Goal: Information Seeking & Learning: Learn about a topic

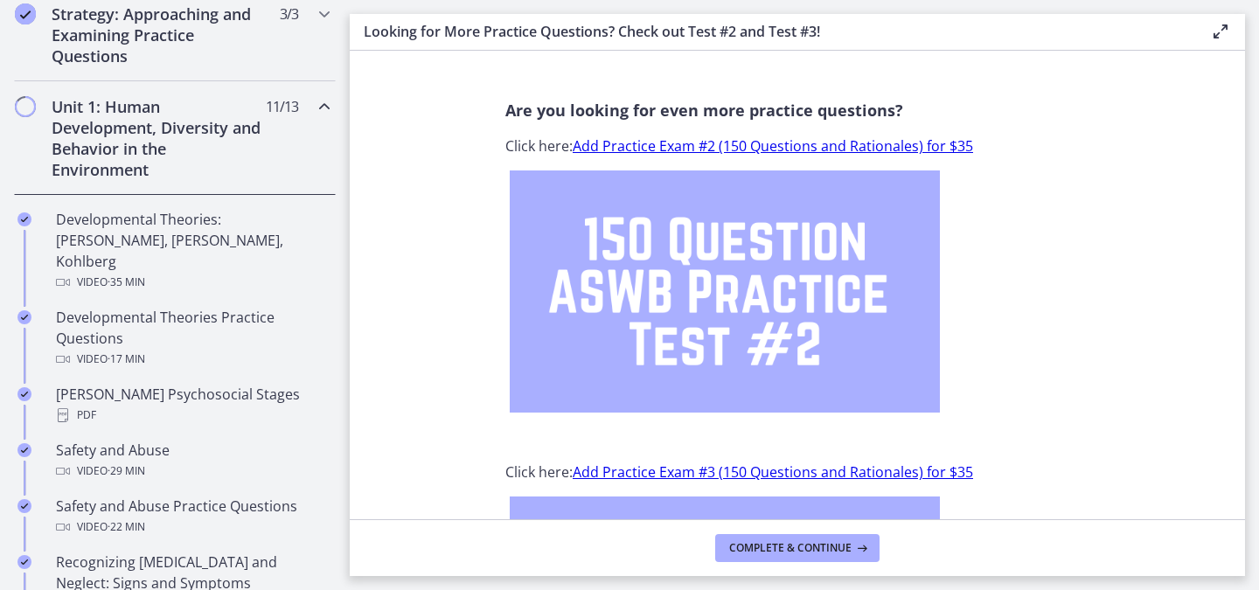
scroll to position [471, 0]
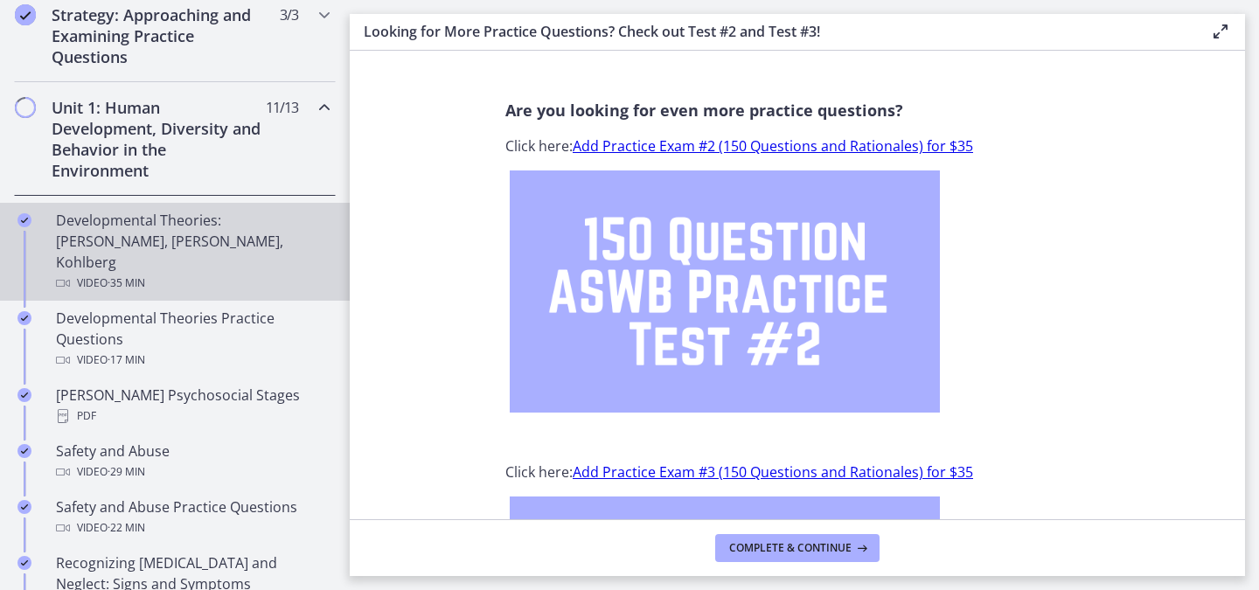
click at [162, 248] on div "Developmental Theories: [PERSON_NAME], [PERSON_NAME], Kohlberg Video · 35 min" at bounding box center [192, 252] width 273 height 84
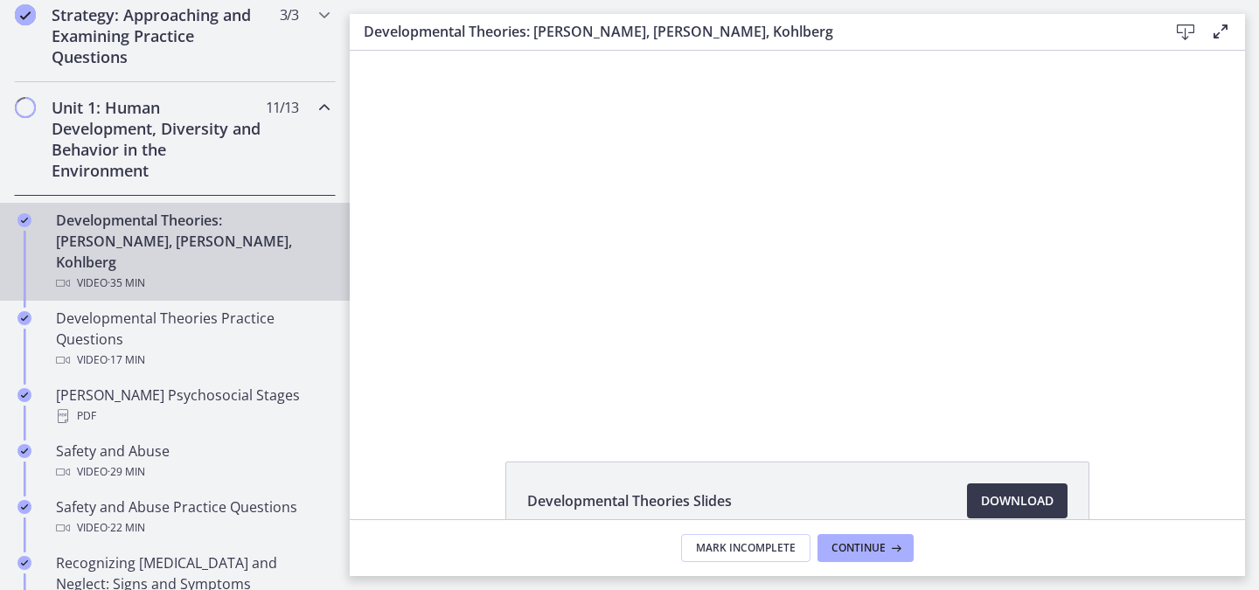
click at [458, 332] on div "Click for sound @keyframes VOLUME_SMALL_WAVE_FLASH { 0% { opacity: 0; } 33% { o…" at bounding box center [798, 236] width 896 height 371
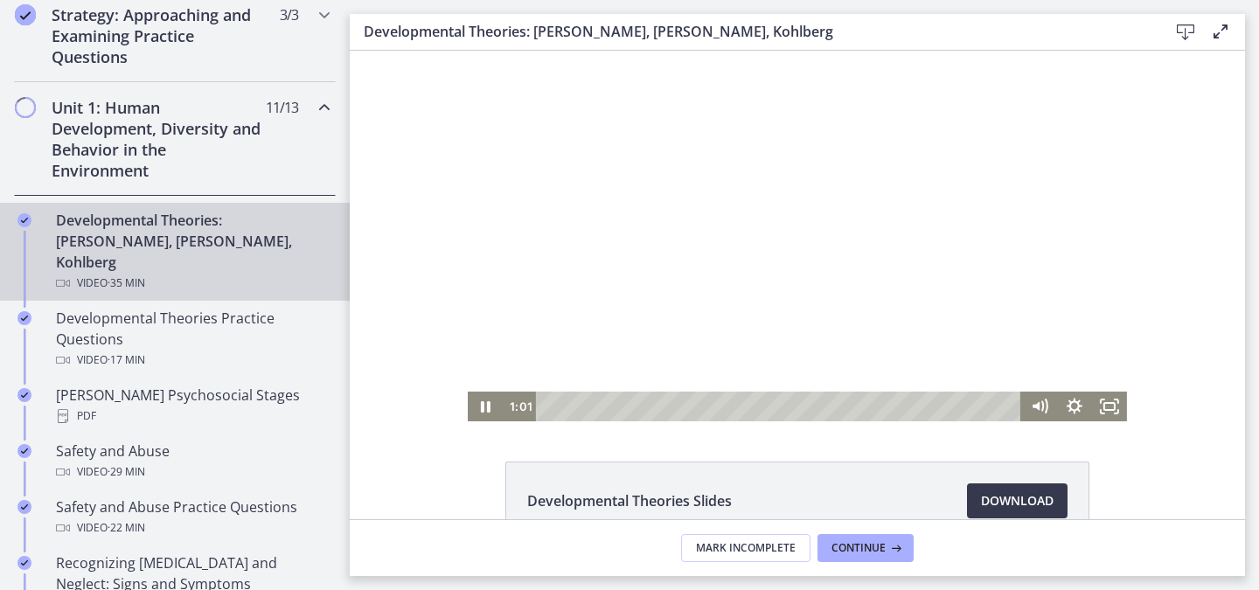
click at [786, 264] on div at bounding box center [797, 236] width 659 height 371
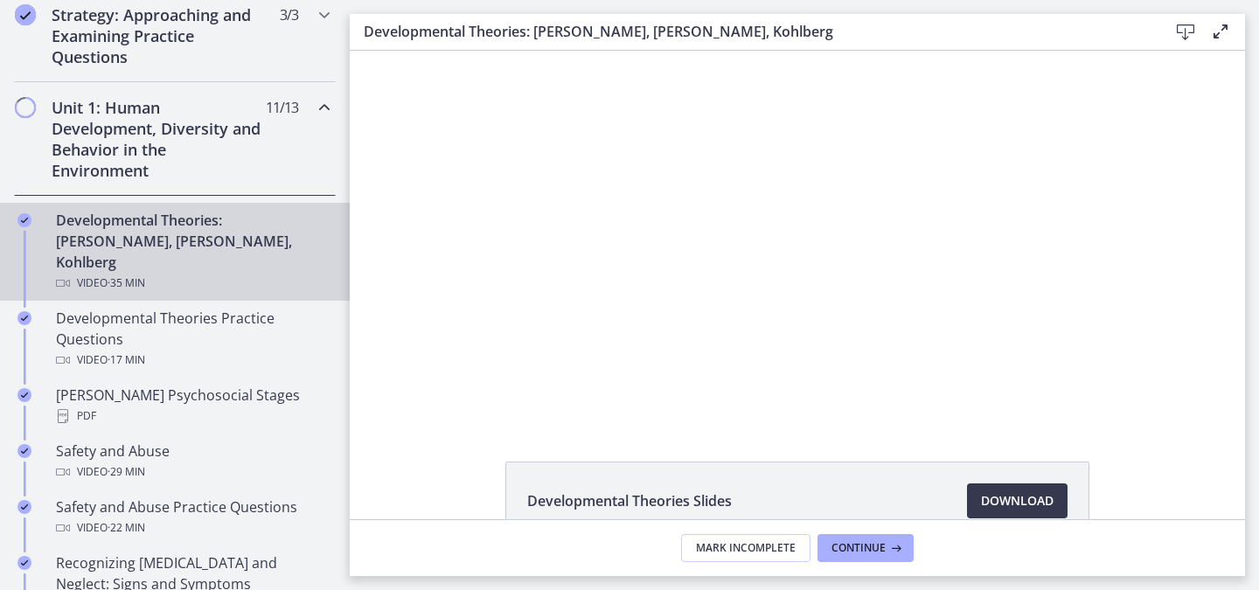
click at [468, 51] on button "Pause: crt89dfaoh5c72tgt07g.mp4" at bounding box center [468, 51] width 1 height 1
click at [468, 51] on button "Play Video: crt89dfaoh5c72tgt07g.mp4" at bounding box center [468, 51] width 1 height 1
click at [468, 51] on button "Pause: crt89dfaoh5c72tgt07g.mp4" at bounding box center [468, 51] width 1 height 1
click at [468, 51] on button "Play Video: crt89dfaoh5c72tgt07g.mp4" at bounding box center [468, 51] width 1 height 1
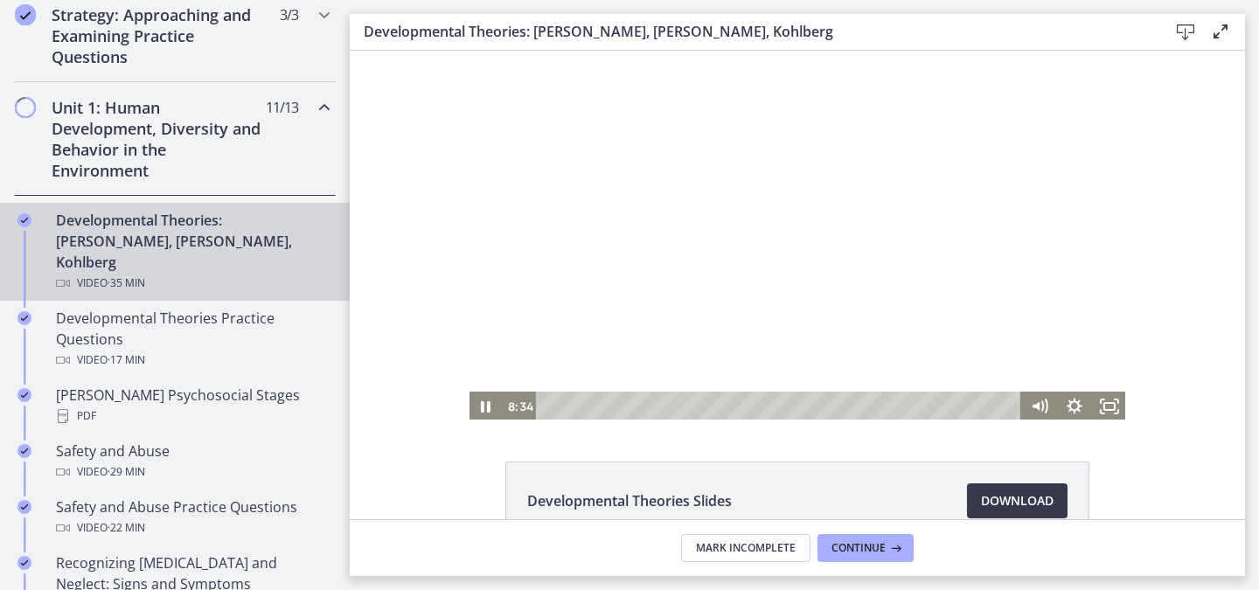
click at [570, 291] on div at bounding box center [797, 236] width 659 height 371
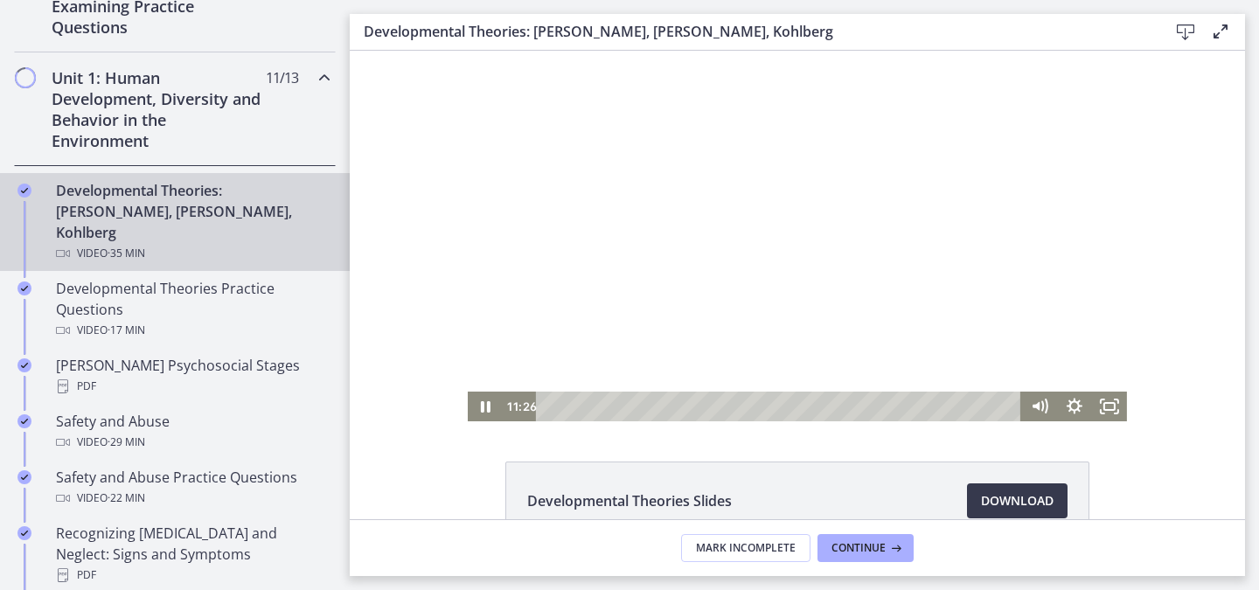
scroll to position [512, 0]
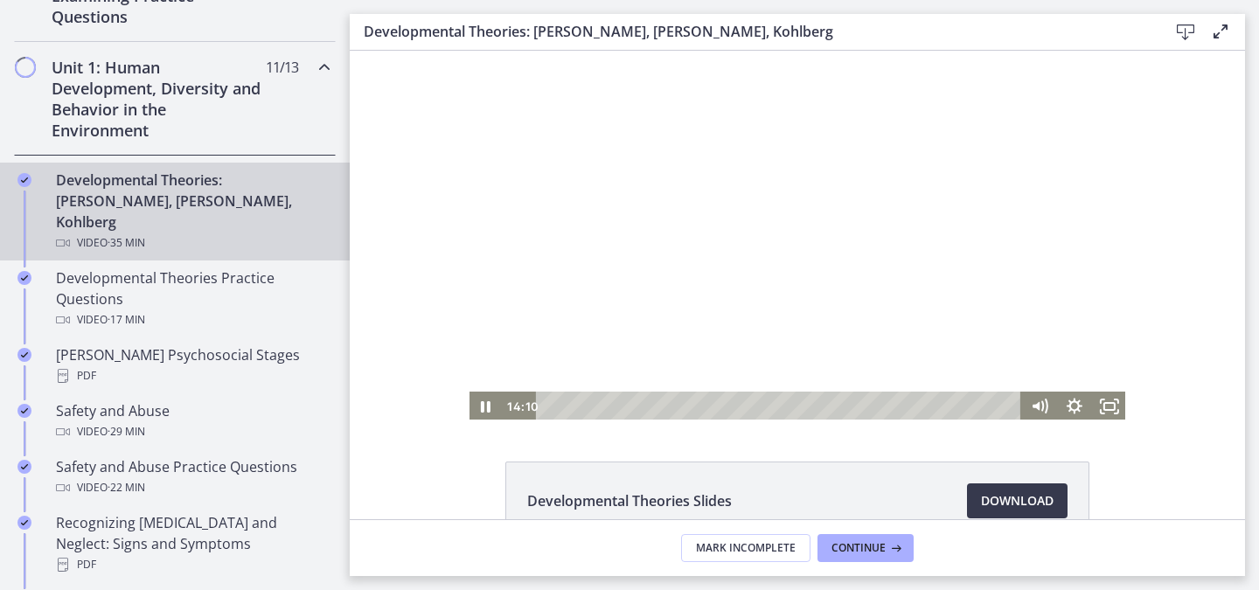
click at [505, 280] on div at bounding box center [797, 236] width 659 height 371
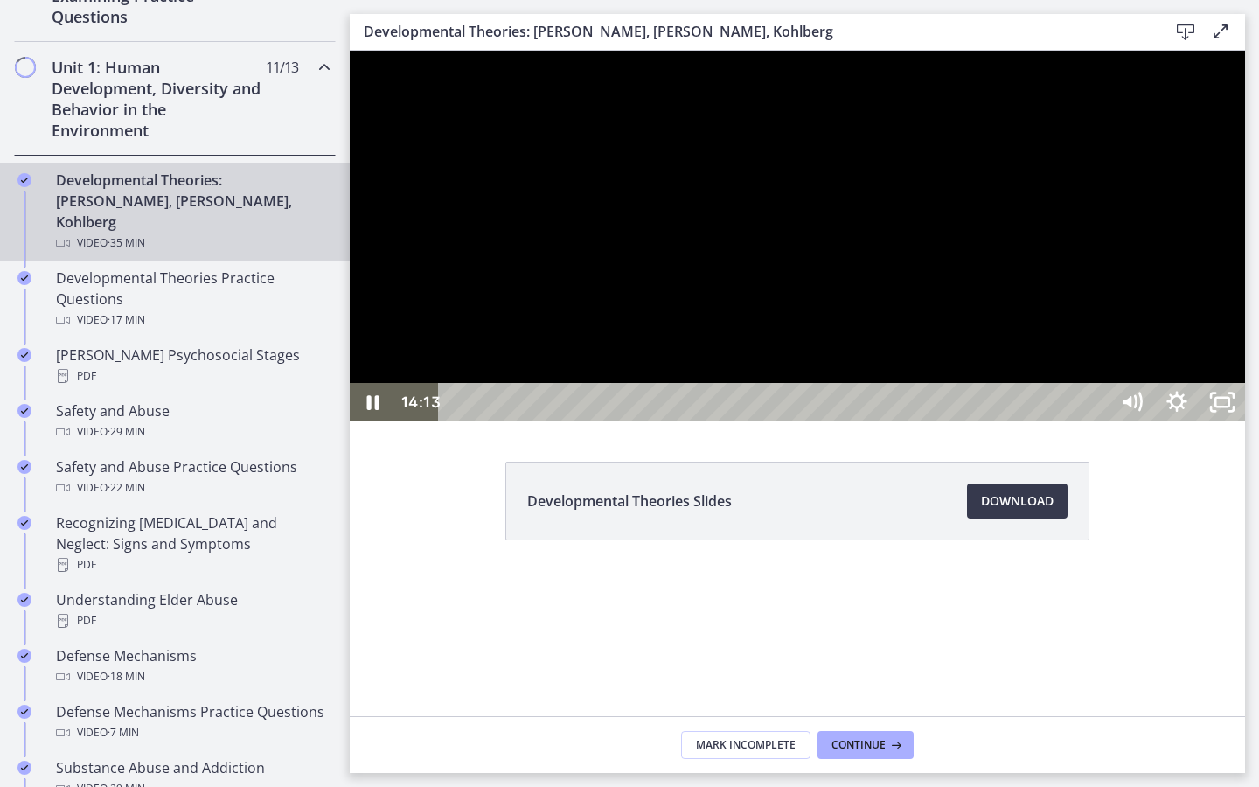
click at [855, 422] on div at bounding box center [798, 236] width 896 height 371
click at [744, 422] on div at bounding box center [798, 236] width 896 height 371
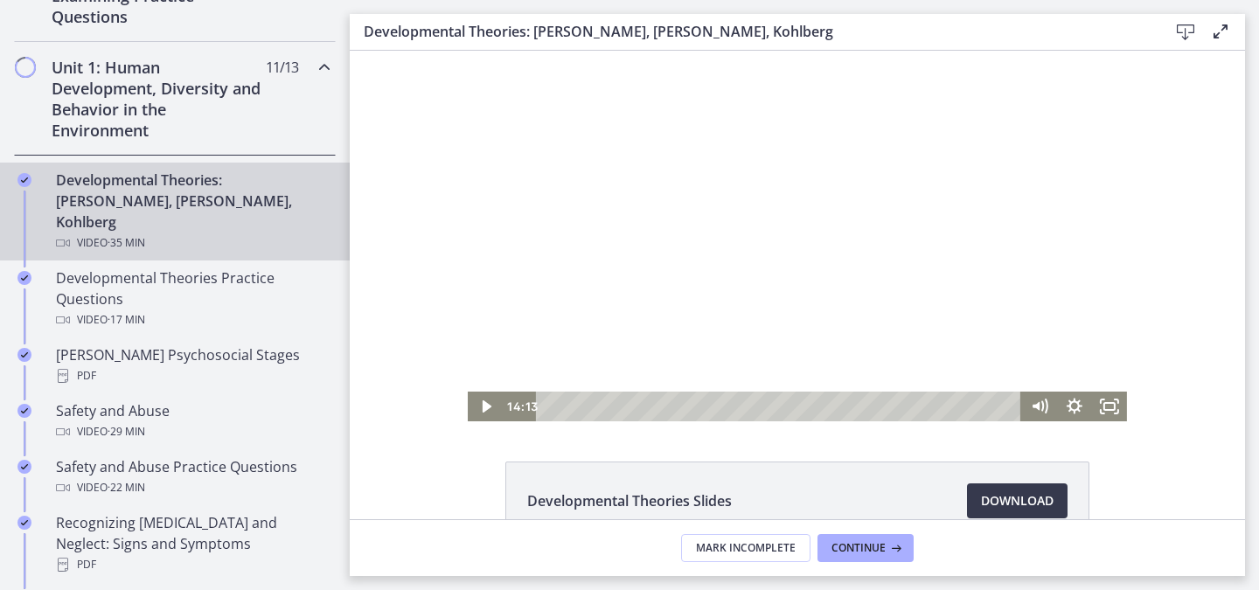
click at [688, 299] on div at bounding box center [797, 236] width 659 height 371
click at [481, 406] on icon "Pause" at bounding box center [486, 406] width 10 height 11
click at [689, 298] on div at bounding box center [797, 236] width 659 height 371
click at [812, 246] on div at bounding box center [797, 236] width 659 height 371
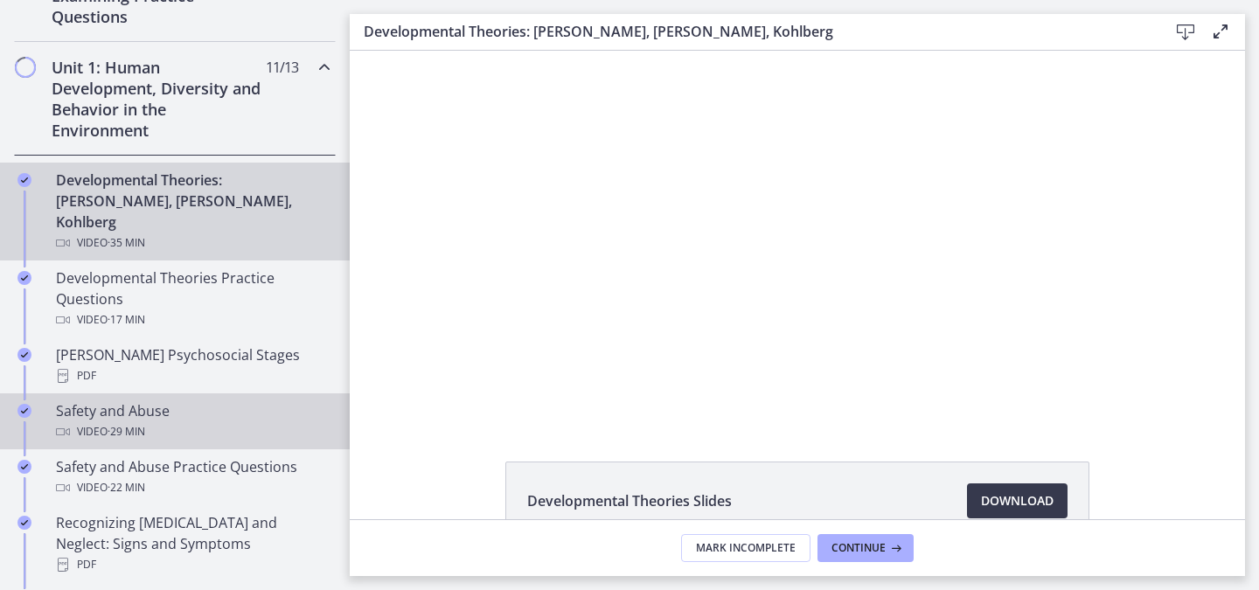
click at [468, 51] on button "Play Video: crt89dfaoh5c72tgt07g.mp4" at bounding box center [468, 51] width 1 height 1
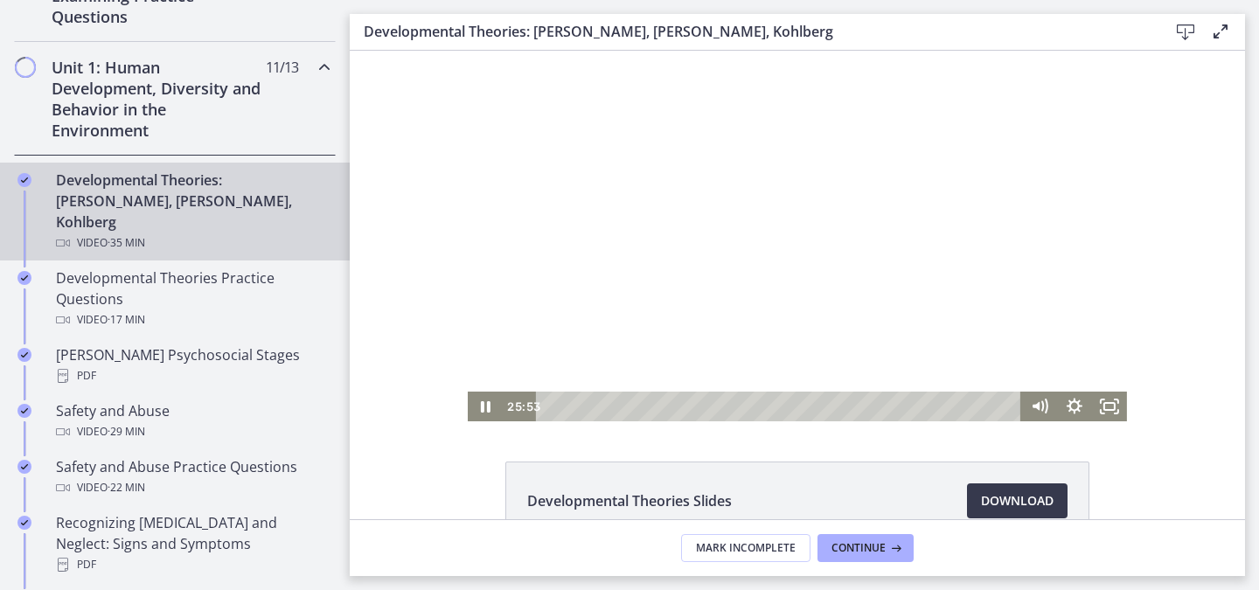
click at [575, 334] on div at bounding box center [797, 236] width 659 height 371
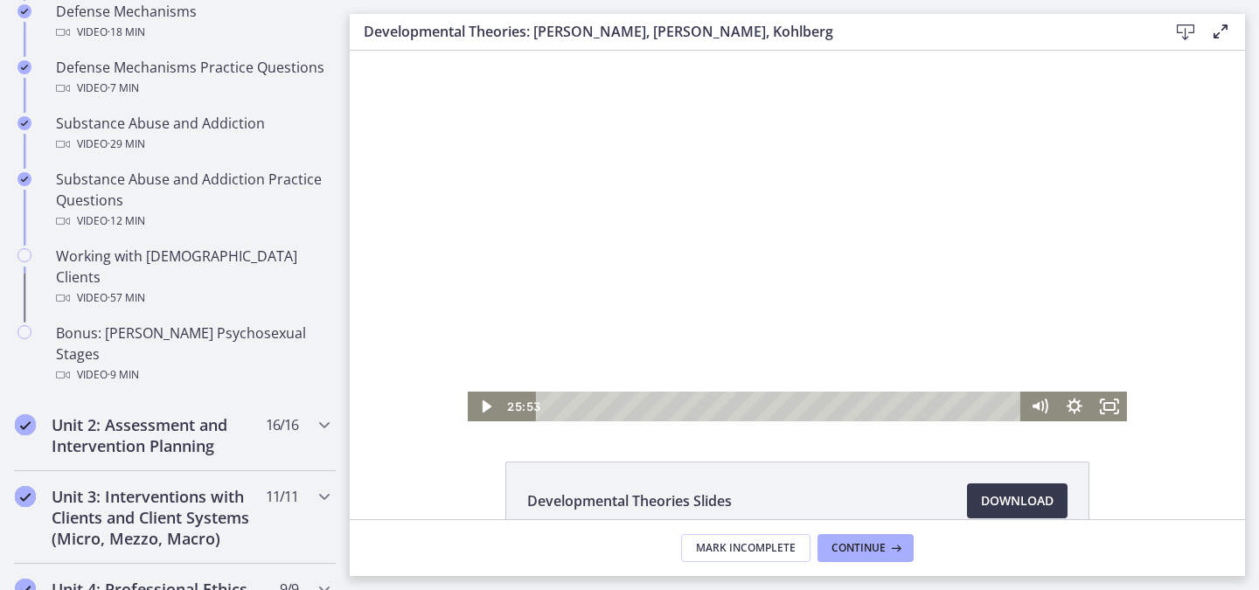
scroll to position [1208, 0]
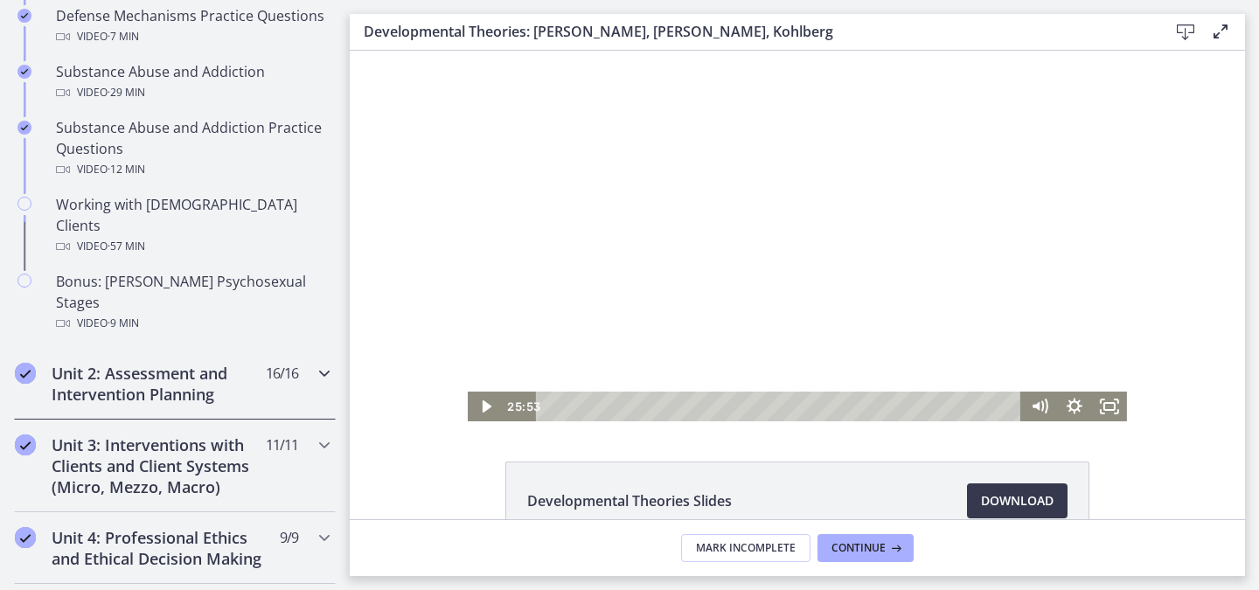
click at [298, 348] on div "Unit 2: Assessment and Intervention Planning 16 / 16 Completed" at bounding box center [175, 384] width 322 height 72
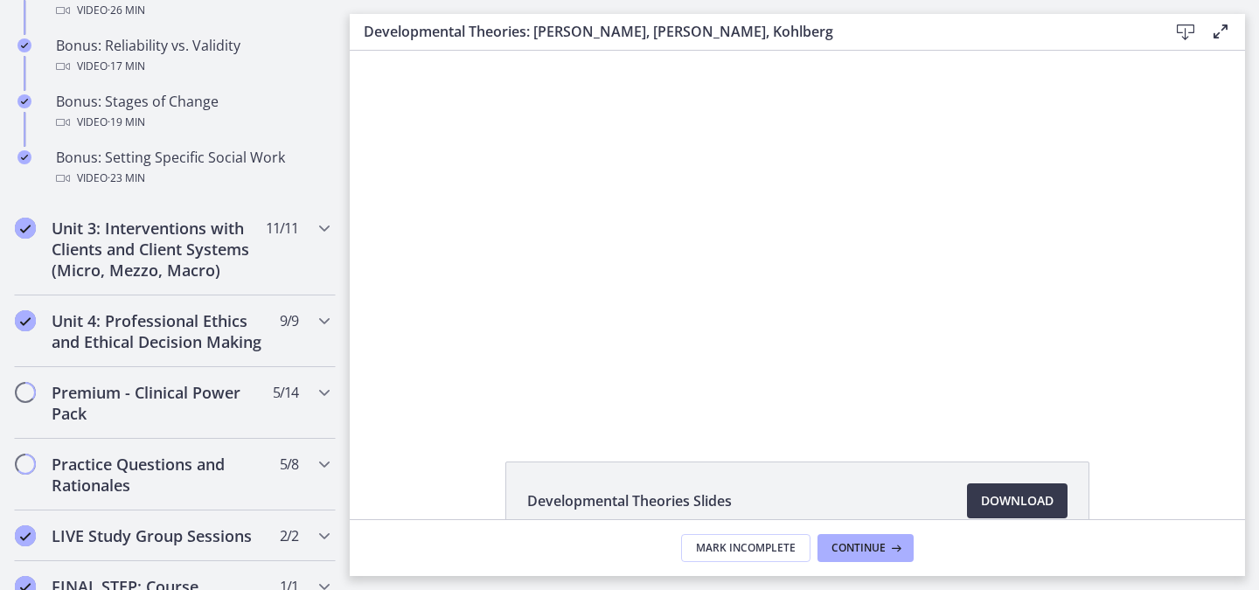
scroll to position [1696, 0]
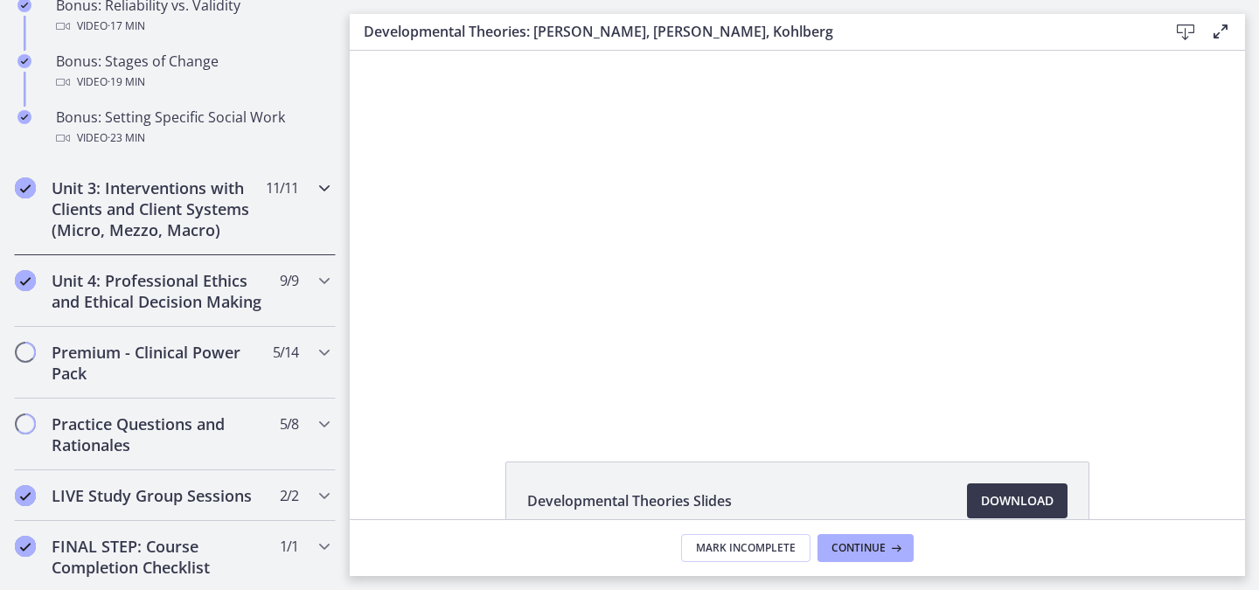
click at [279, 253] on div "Unit 3: Interventions with Clients and Client Systems (Micro, Mezzo, Macro) 11 …" at bounding box center [175, 209] width 322 height 93
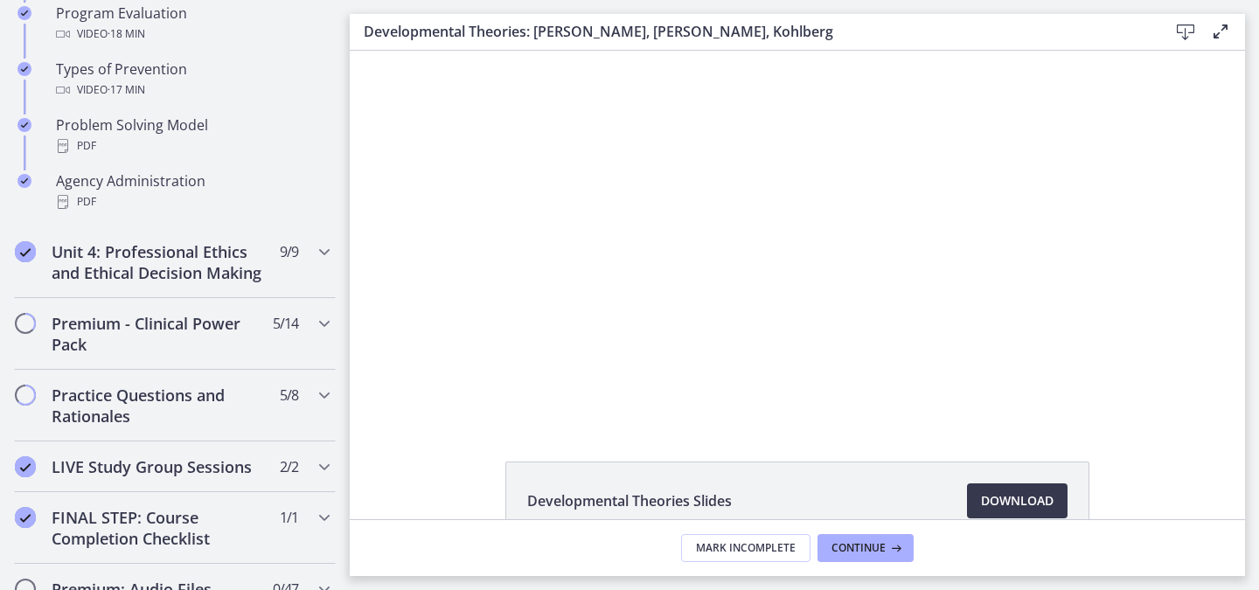
scroll to position [1297, 0]
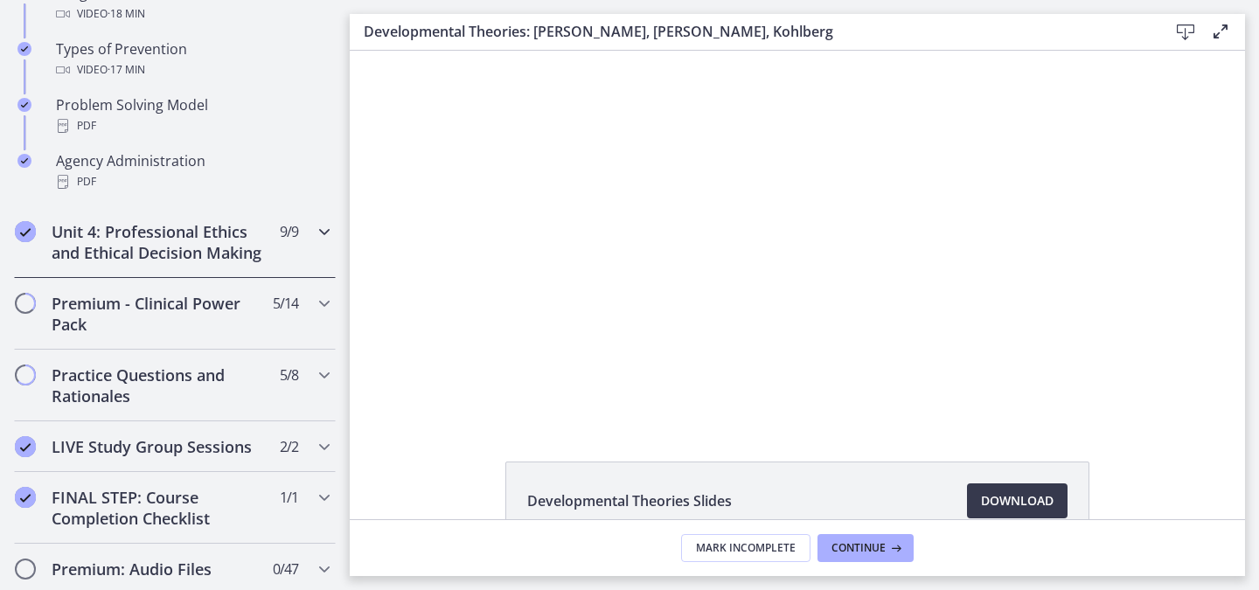
click at [307, 255] on div "Unit 4: Professional Ethics and Ethical Decision Making 9 / 9 Completed" at bounding box center [175, 242] width 322 height 72
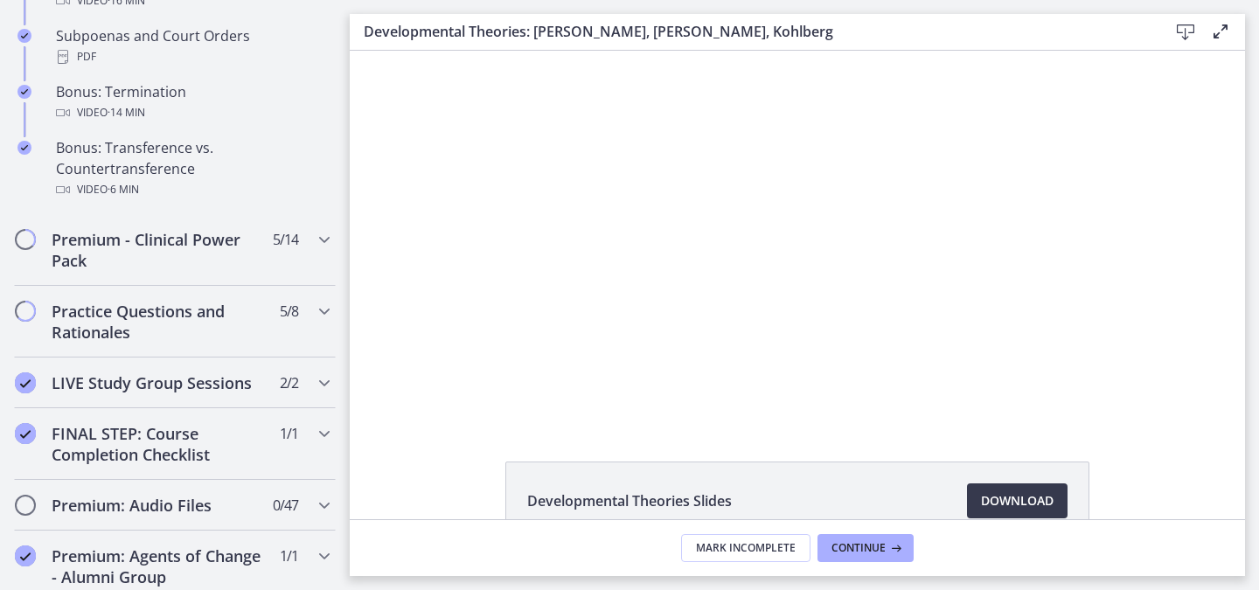
scroll to position [1263, 0]
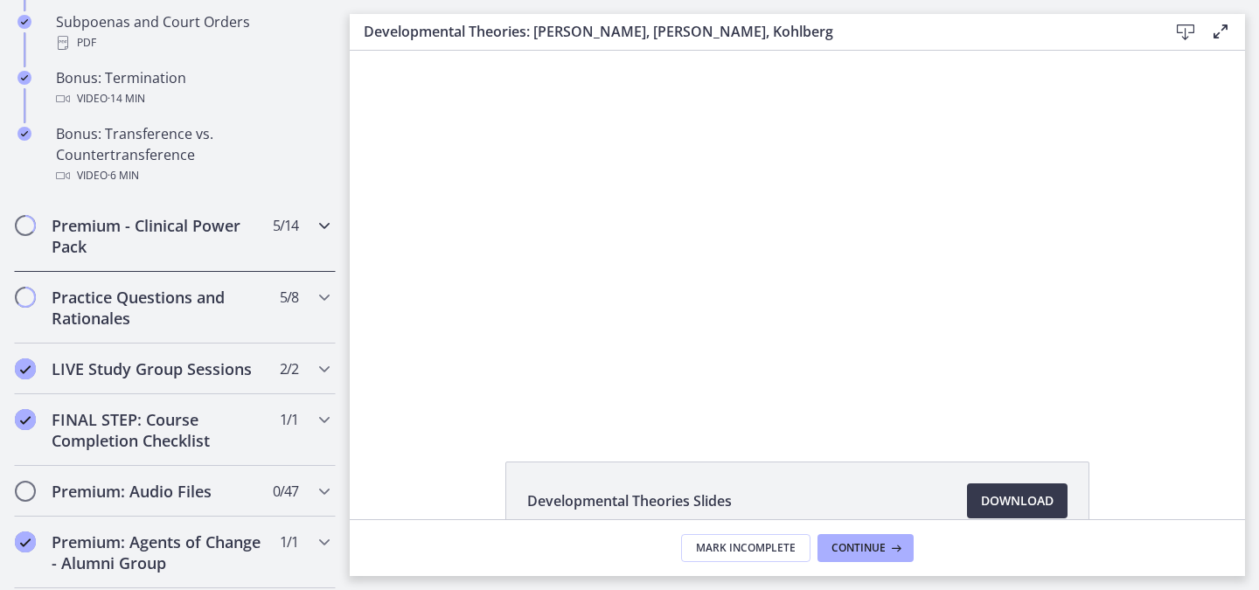
click at [291, 253] on div "Premium - Clinical Power Pack 5 / 14 Completed" at bounding box center [175, 236] width 322 height 72
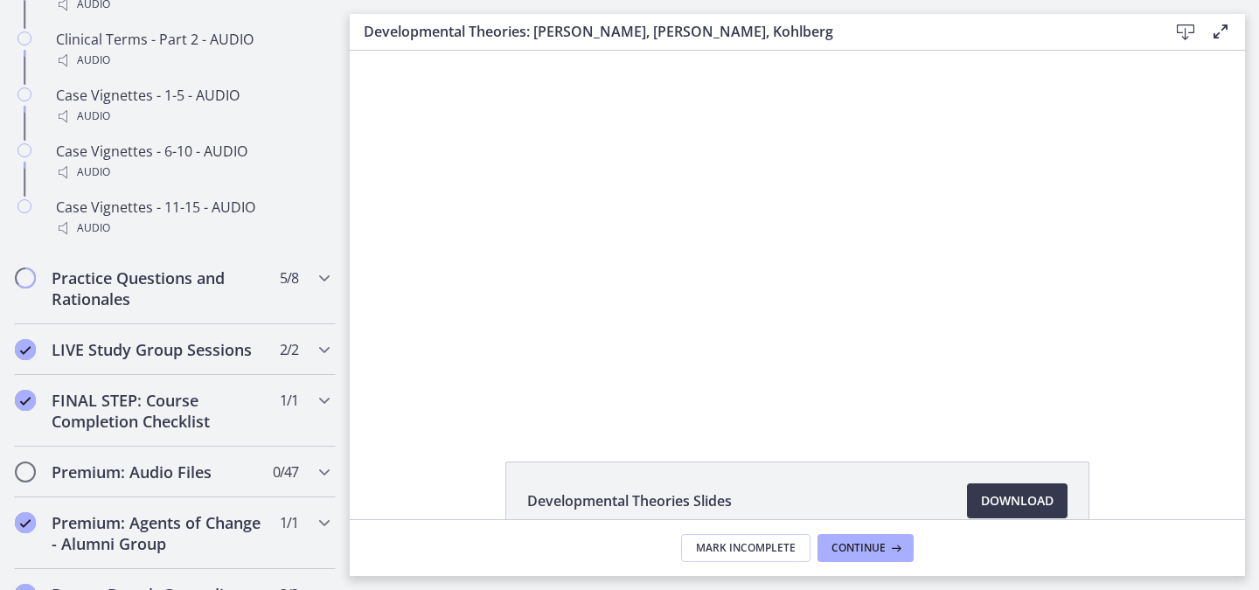
scroll to position [1675, 0]
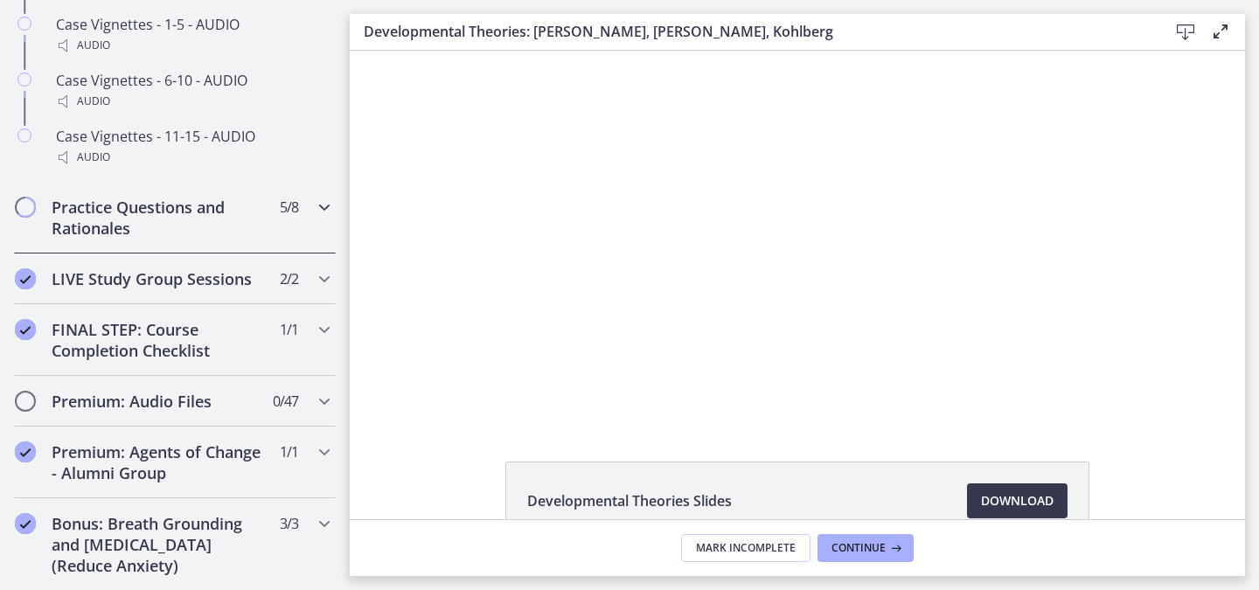
click at [307, 254] on div "Practice Questions and Rationales 5 / 8 Completed" at bounding box center [175, 218] width 322 height 72
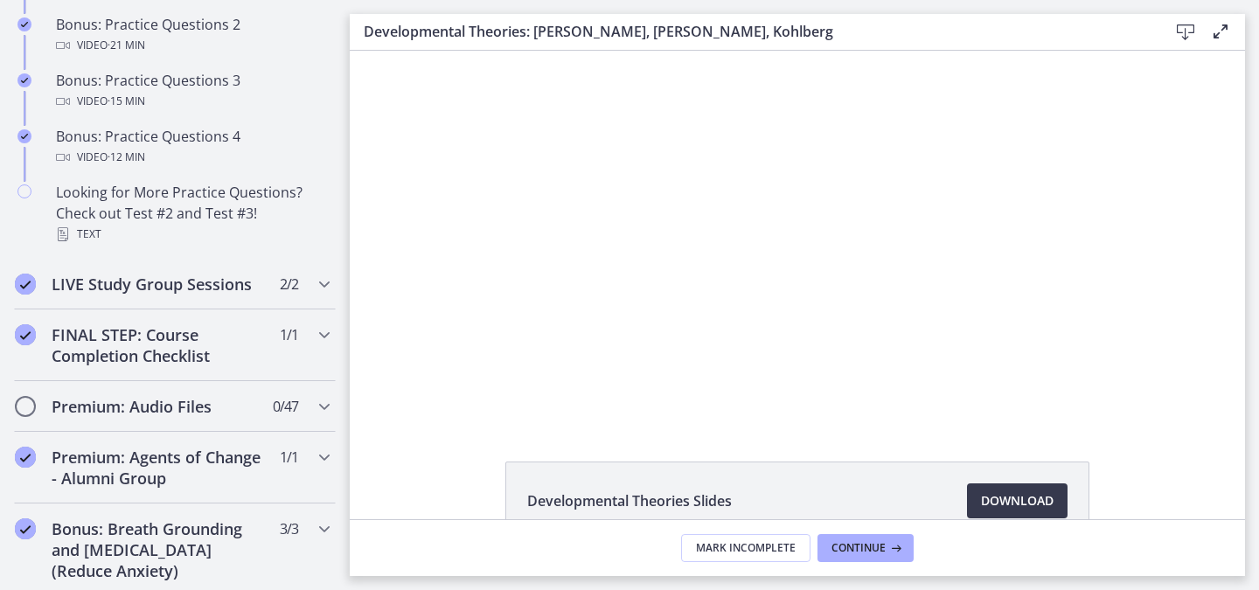
scroll to position [1370, 0]
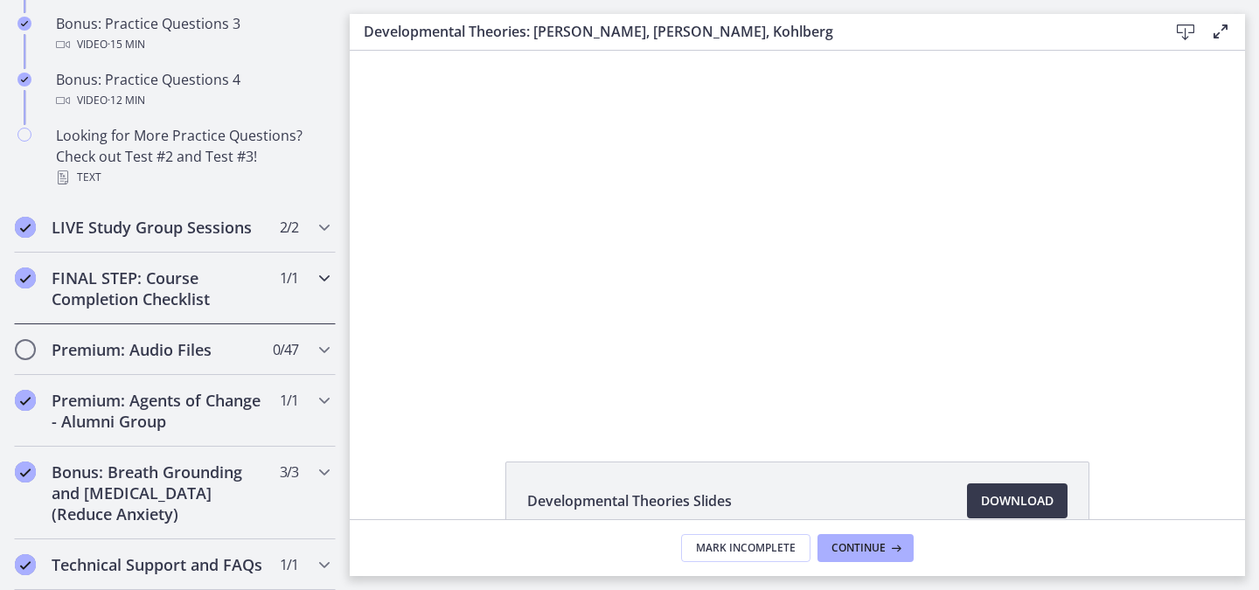
click at [300, 316] on div "FINAL STEP: Course Completion Checklist 1 / 1 Completed" at bounding box center [175, 289] width 322 height 72
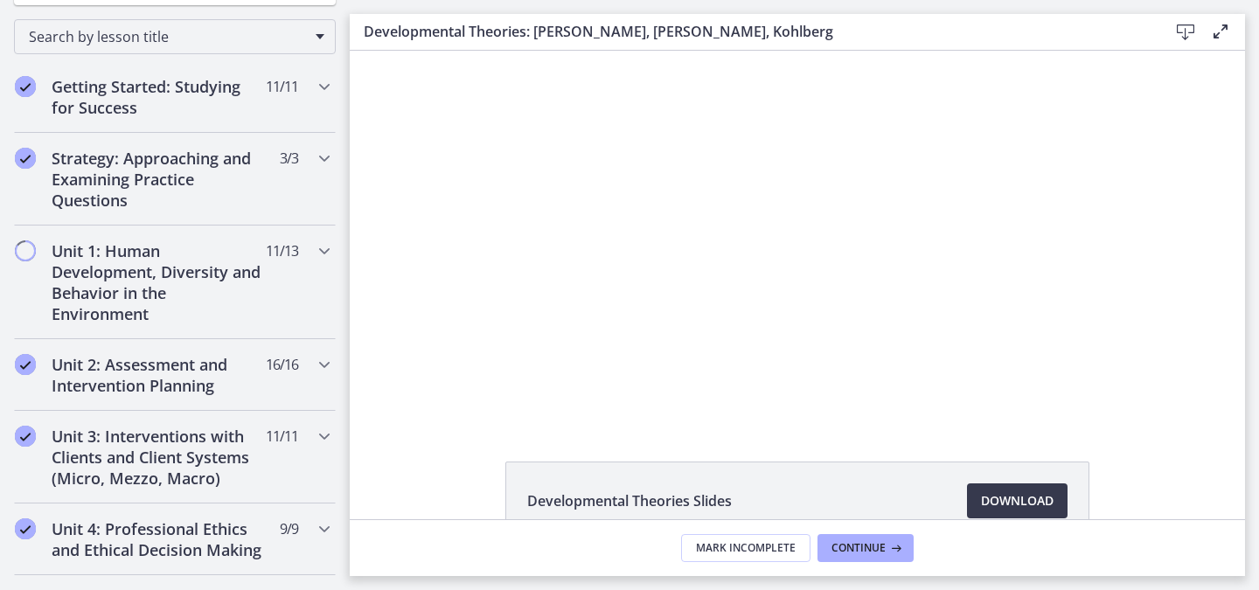
scroll to position [324, 0]
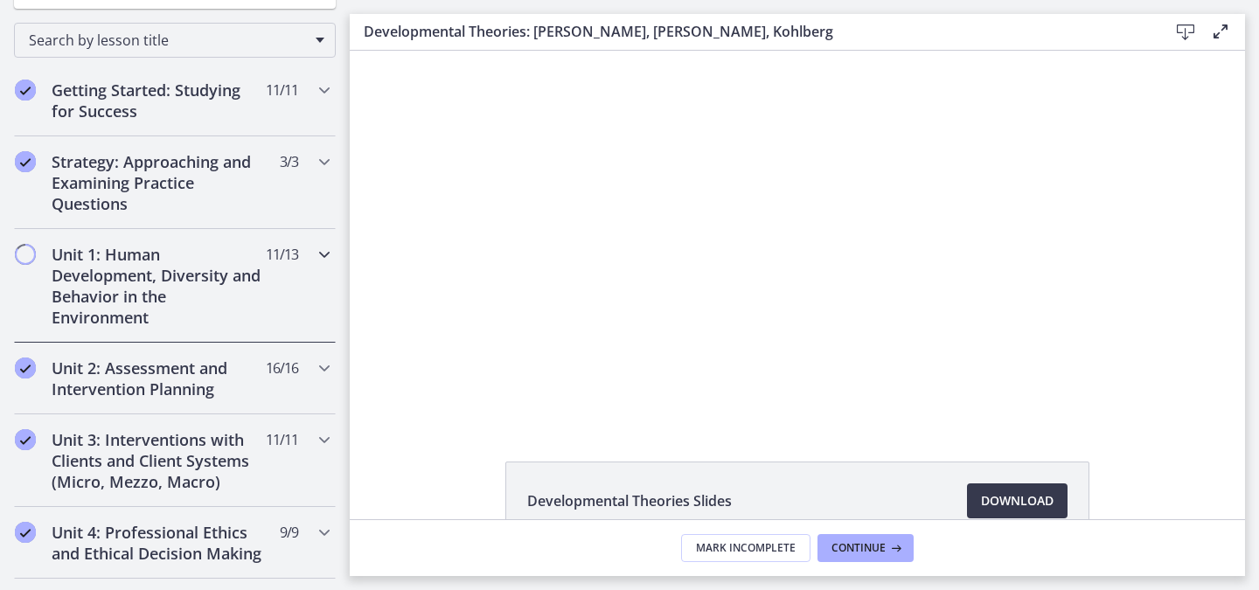
click at [296, 271] on div "Unit 1: Human Development, Diversity and Behavior in the Environment 11 / 13 Co…" at bounding box center [175, 286] width 322 height 114
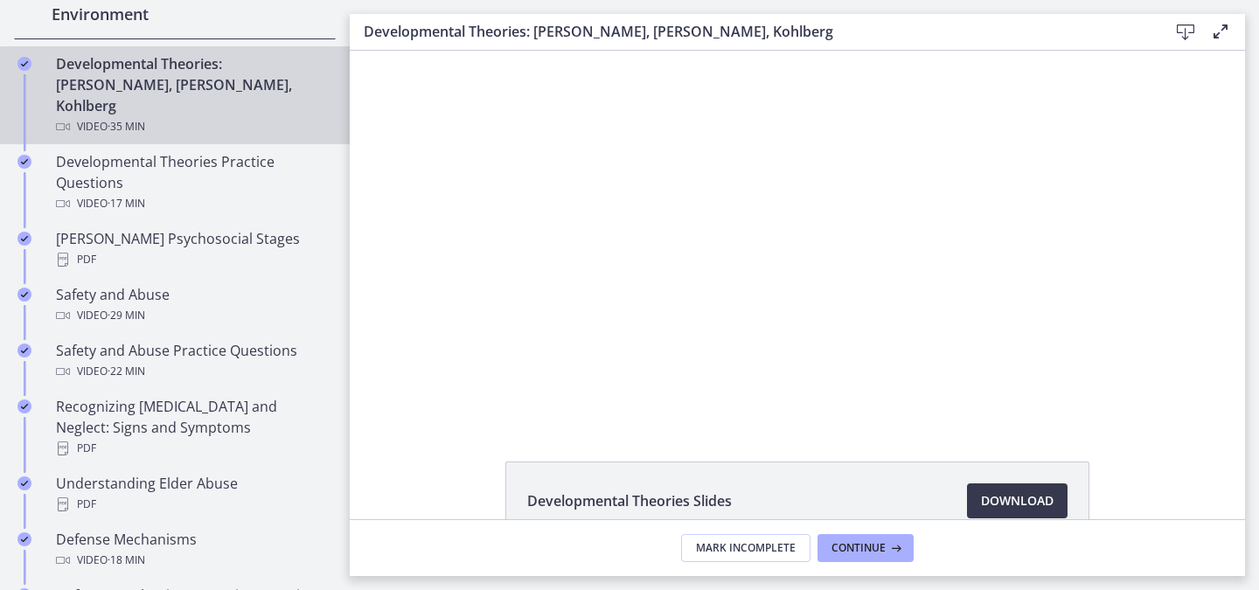
scroll to position [624, 0]
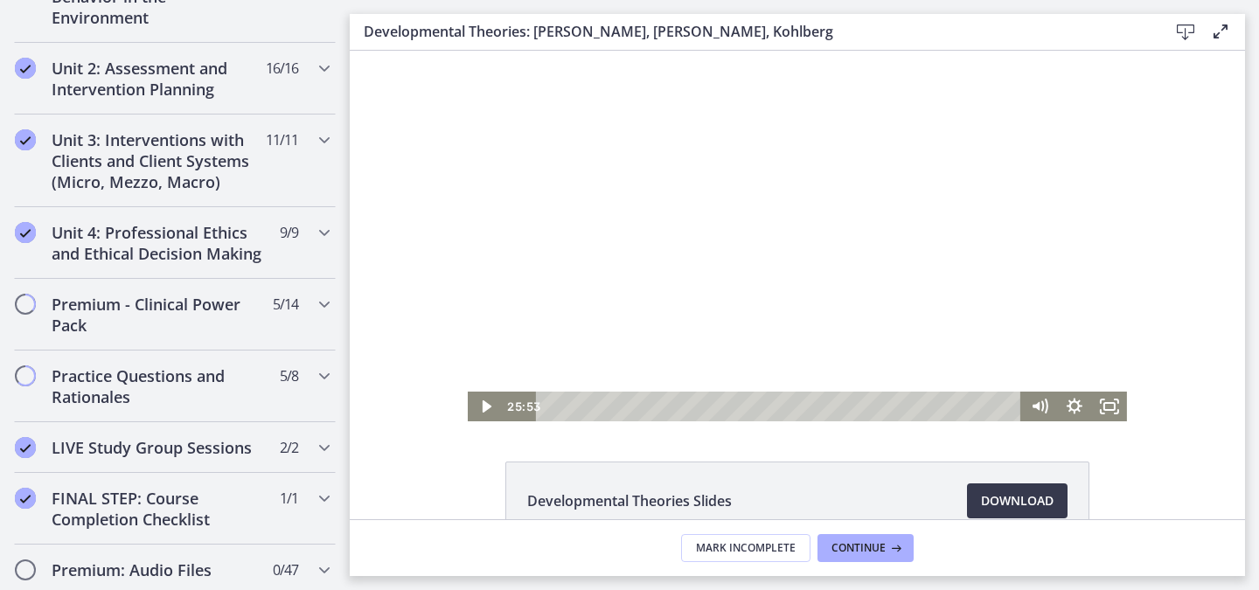
click at [749, 310] on div at bounding box center [797, 236] width 659 height 371
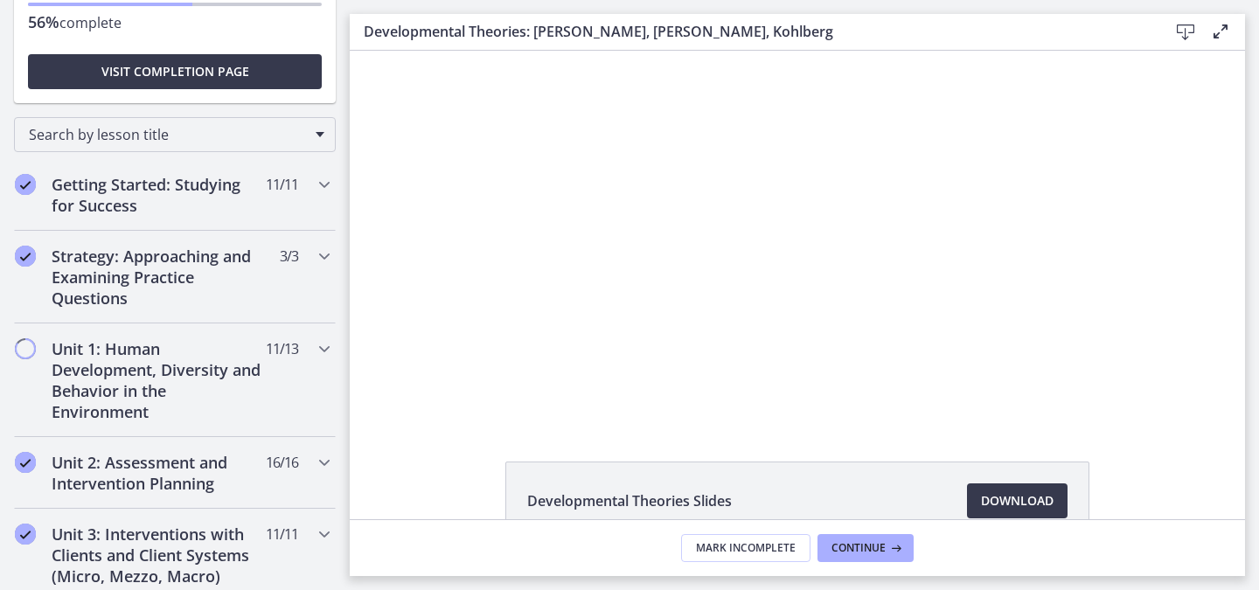
scroll to position [97, 0]
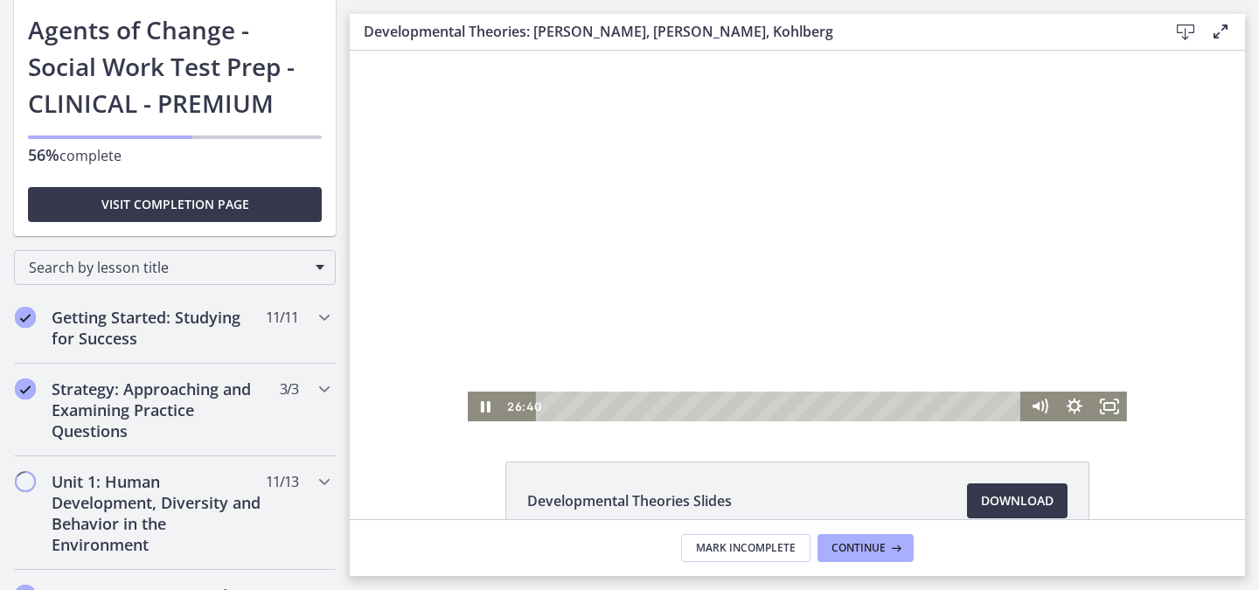
click at [716, 261] on div at bounding box center [797, 236] width 659 height 371
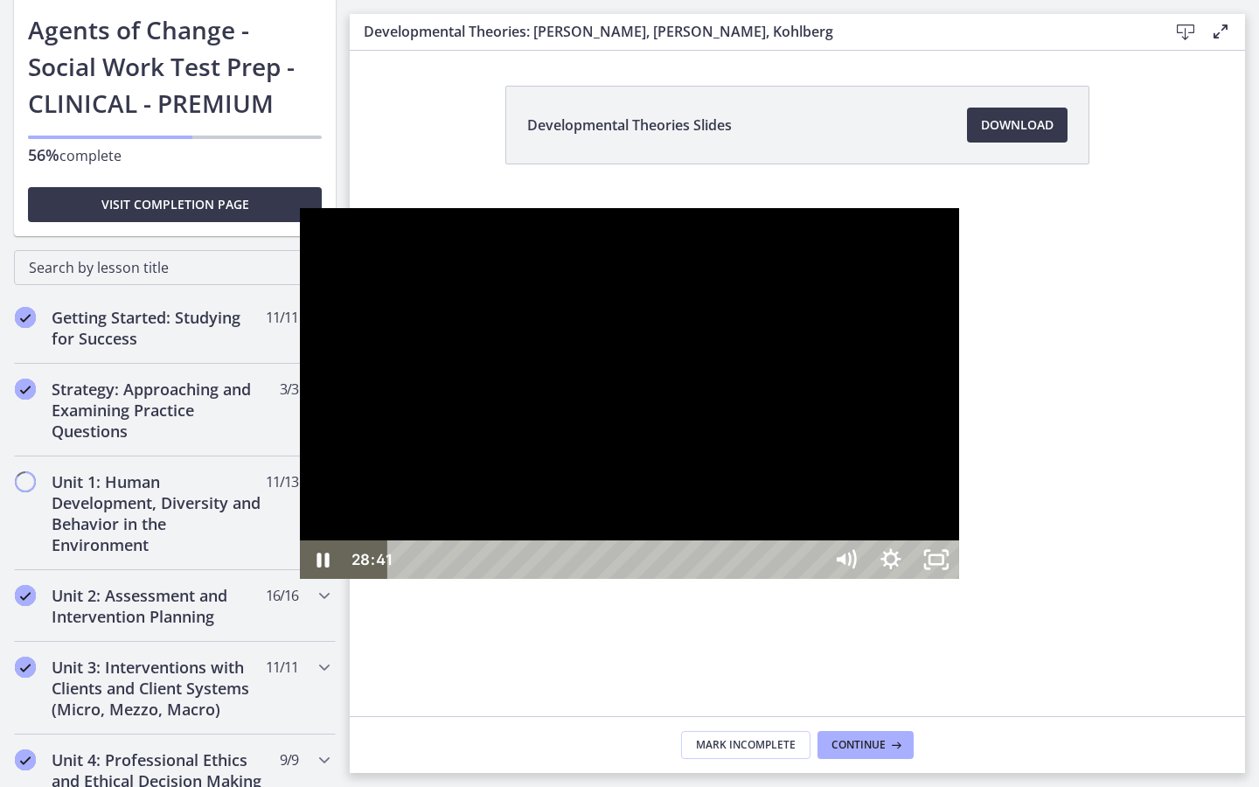
click at [670, 527] on div at bounding box center [629, 393] width 659 height 371
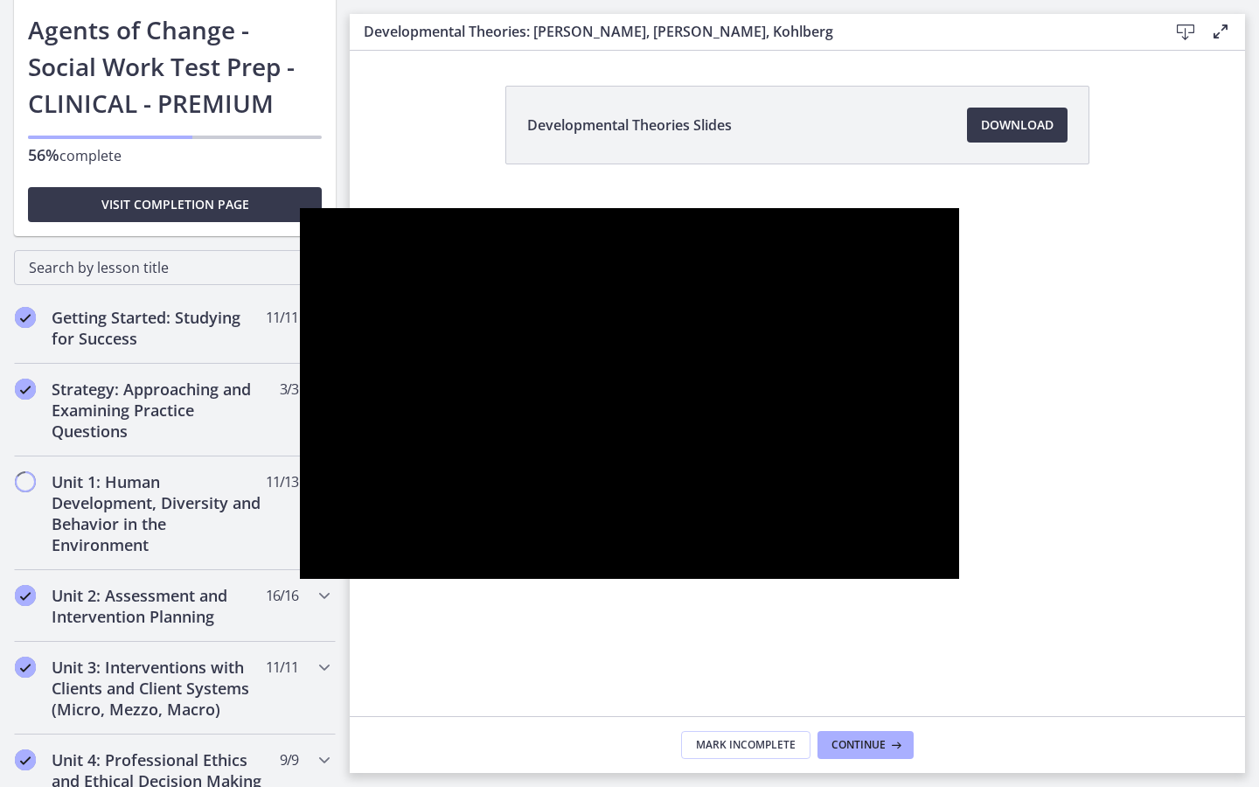
click at [300, 208] on button "Play Video: crt89dfaoh5c72tgt07g.mp4" at bounding box center [300, 208] width 1 height 1
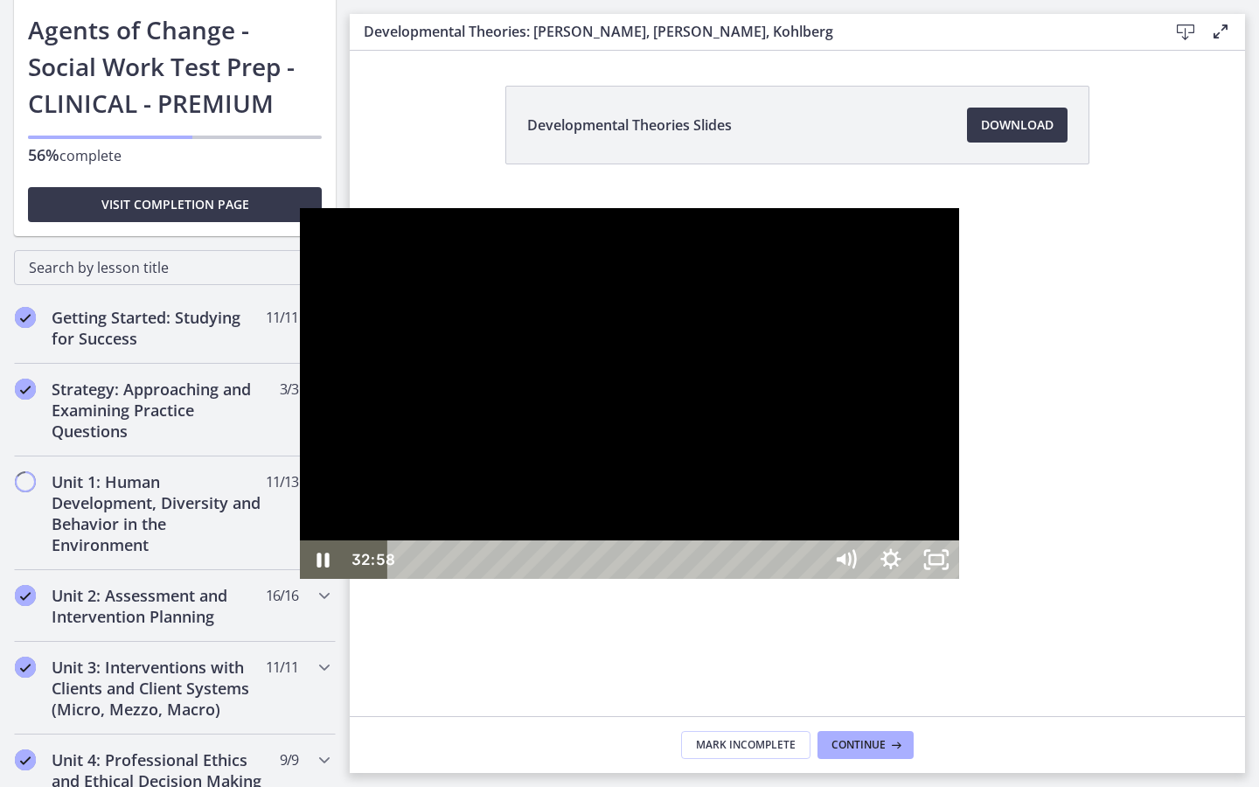
click at [812, 579] on div "32:58" at bounding box center [608, 560] width 407 height 38
click at [744, 509] on div at bounding box center [629, 393] width 659 height 371
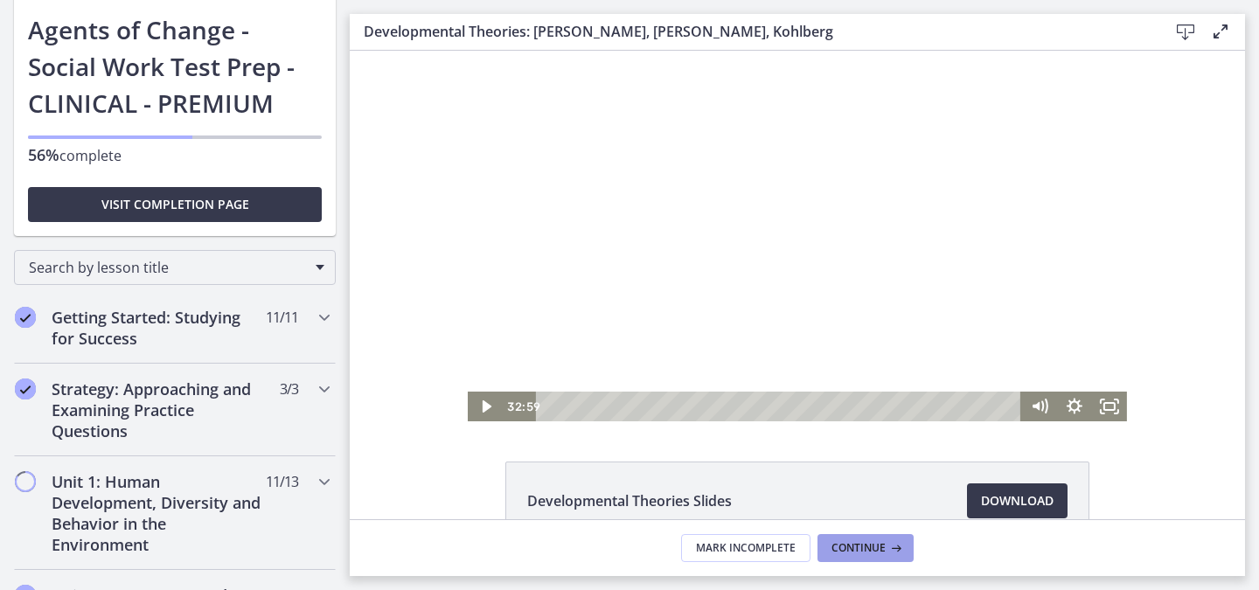
click at [886, 543] on icon at bounding box center [894, 548] width 17 height 14
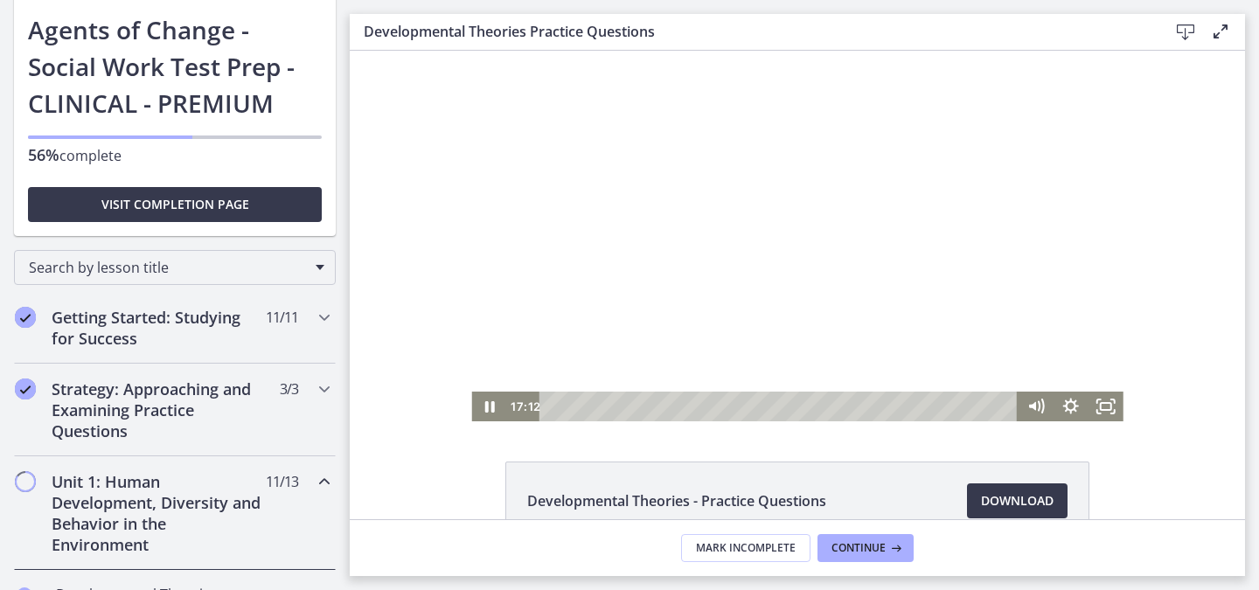
click at [785, 259] on div at bounding box center [797, 236] width 652 height 371
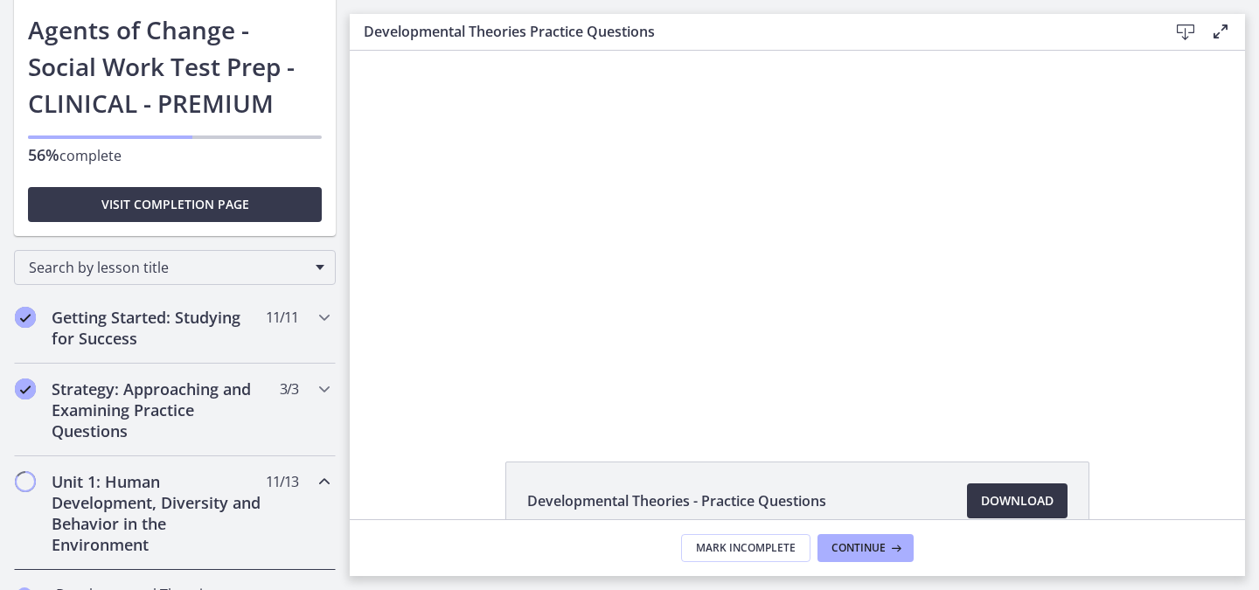
click at [993, 502] on span "Download Opens in a new window" at bounding box center [1017, 501] width 73 height 21
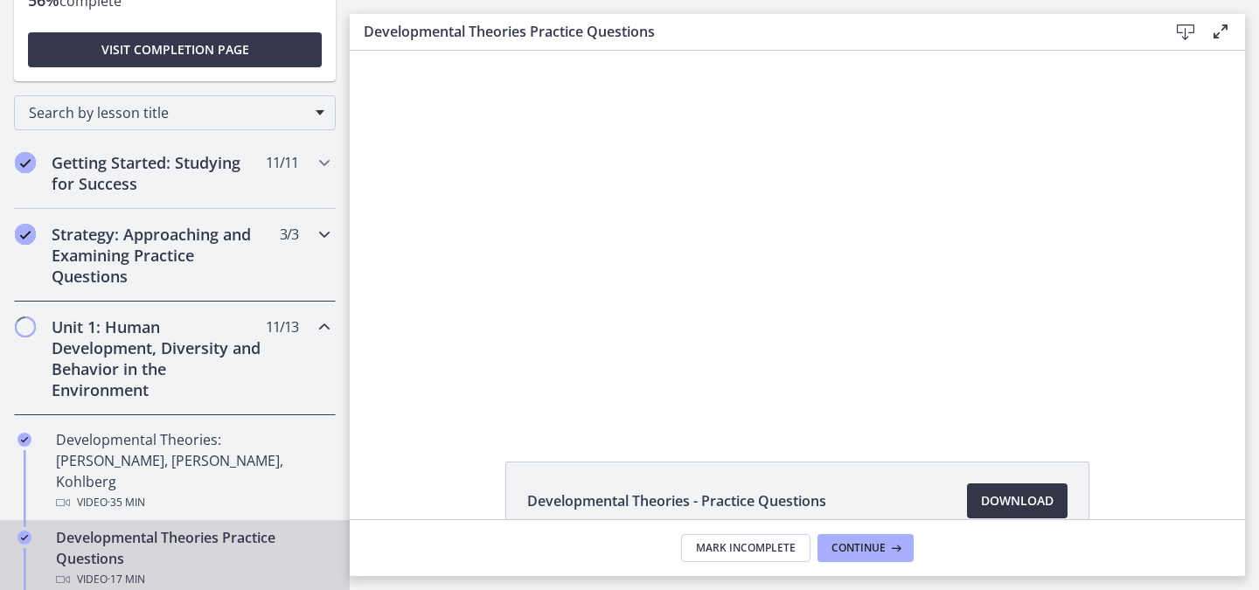
scroll to position [255, 0]
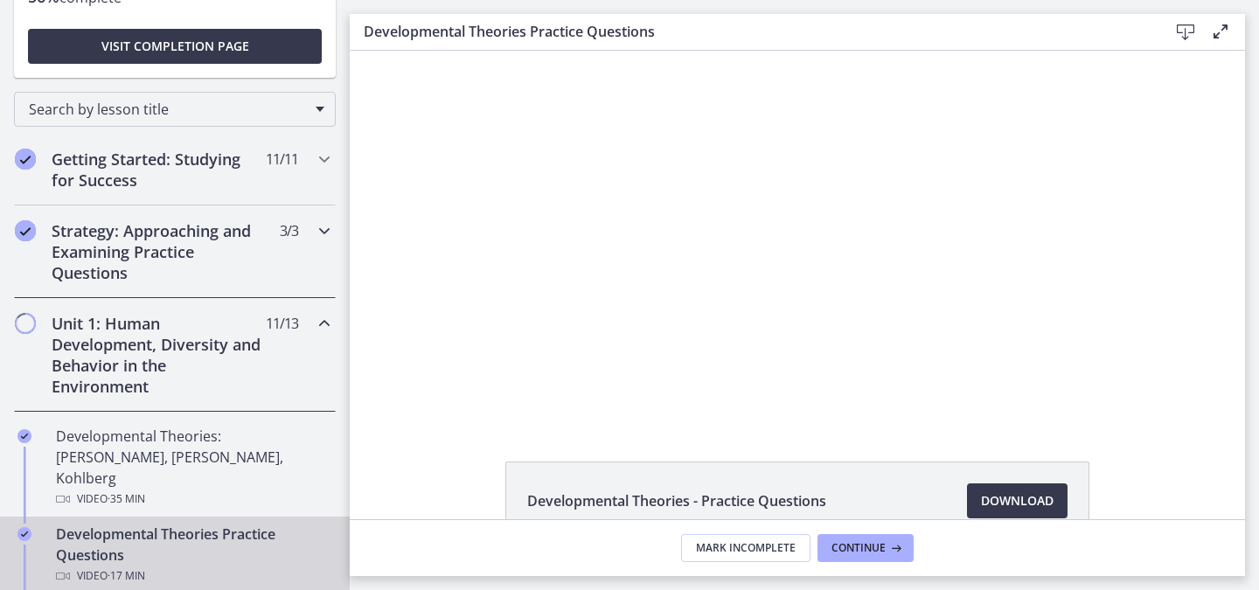
click at [249, 355] on h2 "Unit 1: Human Development, Diversity and Behavior in the Environment" at bounding box center [158, 355] width 213 height 84
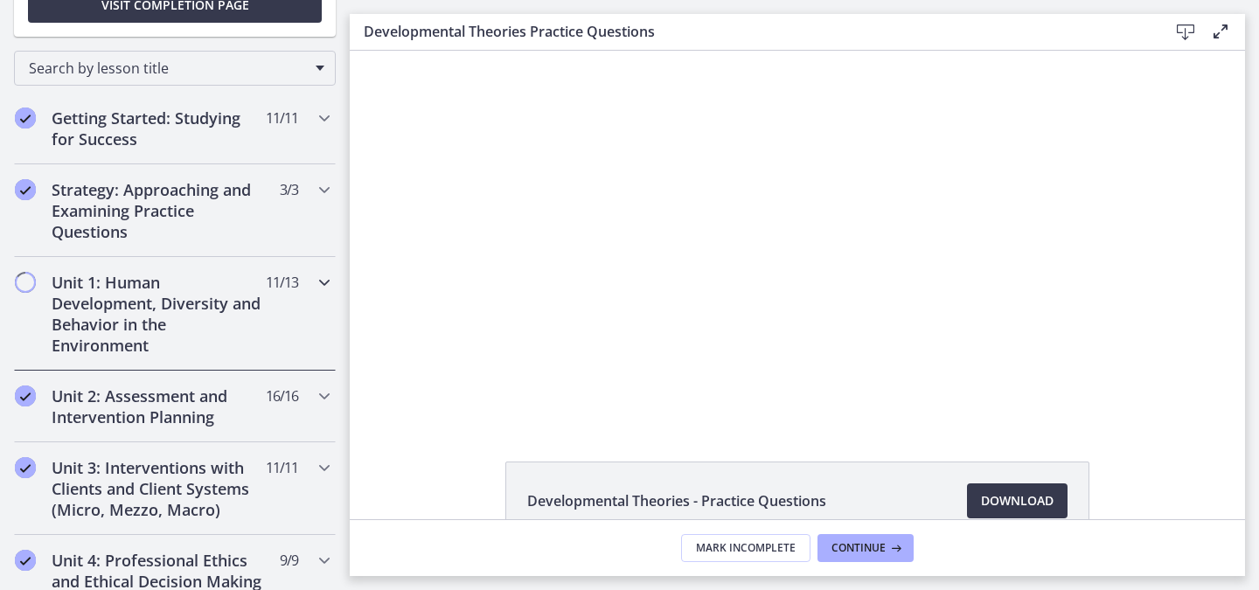
click at [241, 310] on h2 "Unit 1: Human Development, Diversity and Behavior in the Environment" at bounding box center [158, 314] width 213 height 84
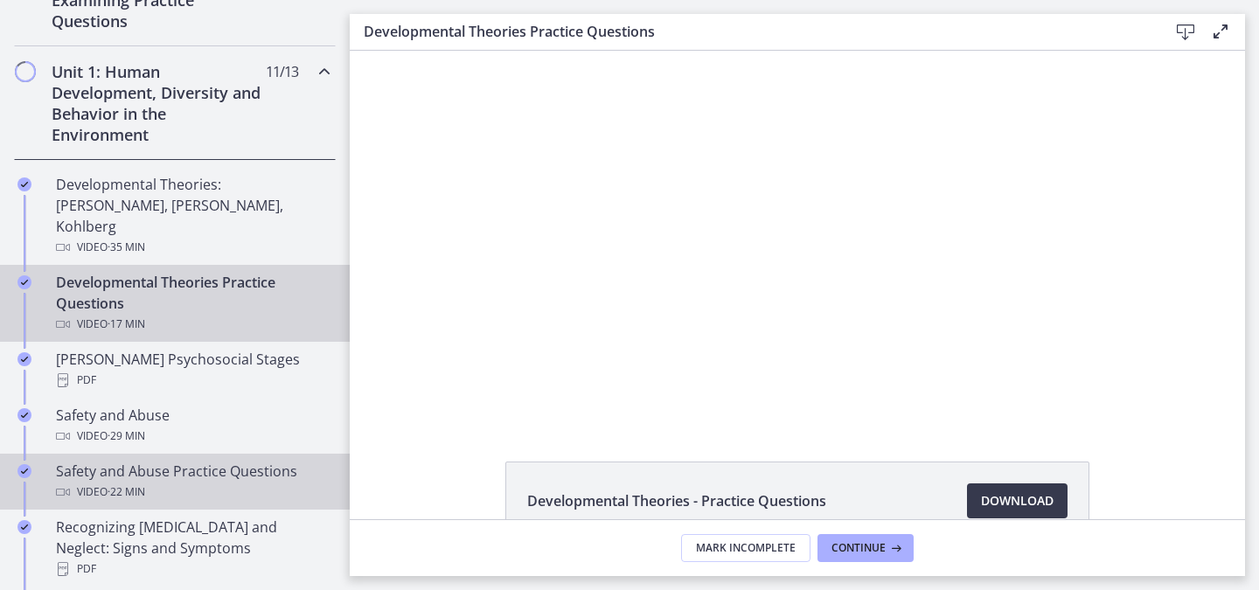
scroll to position [623, 0]
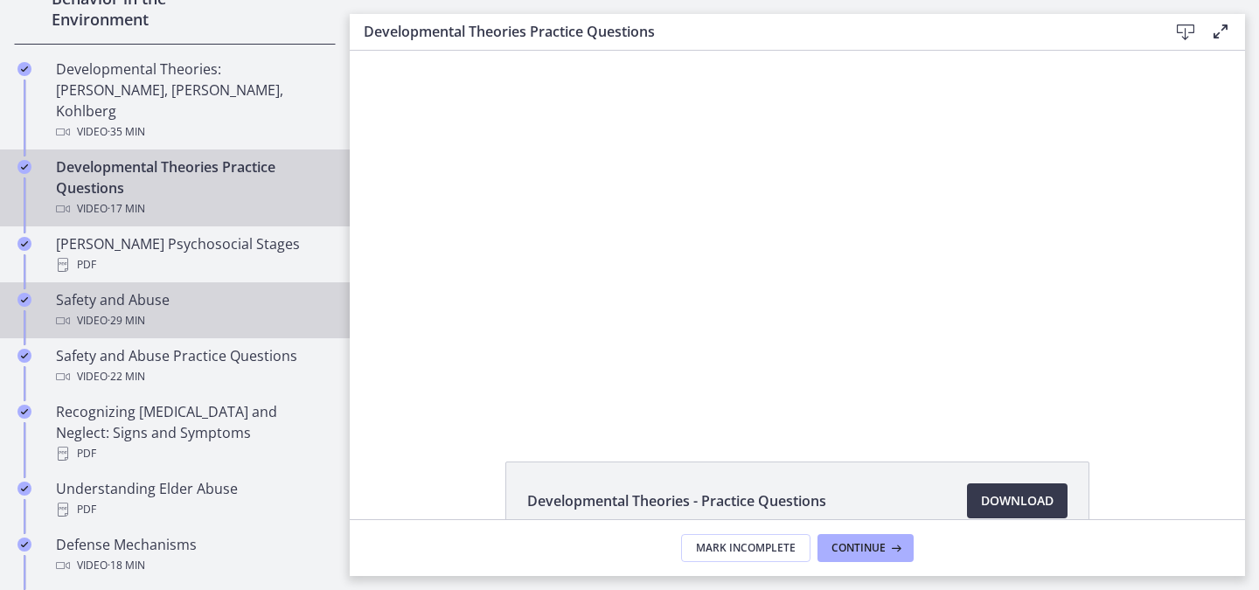
click at [24, 293] on icon "Completed" at bounding box center [24, 300] width 14 height 14
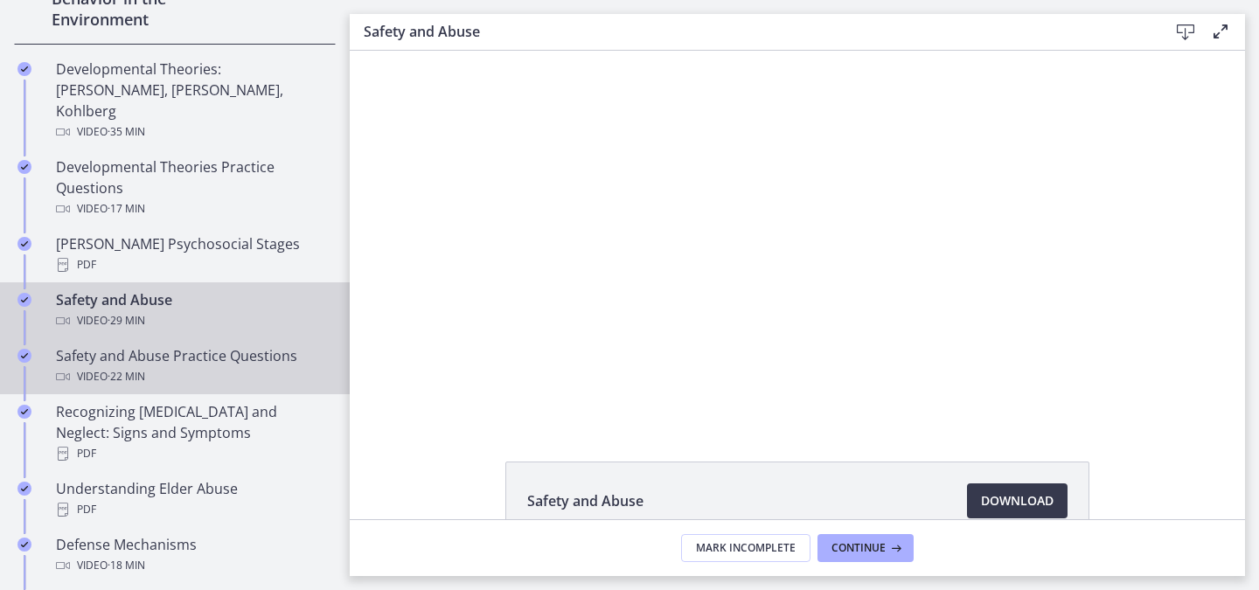
click at [24, 349] on icon "Completed" at bounding box center [24, 356] width 14 height 14
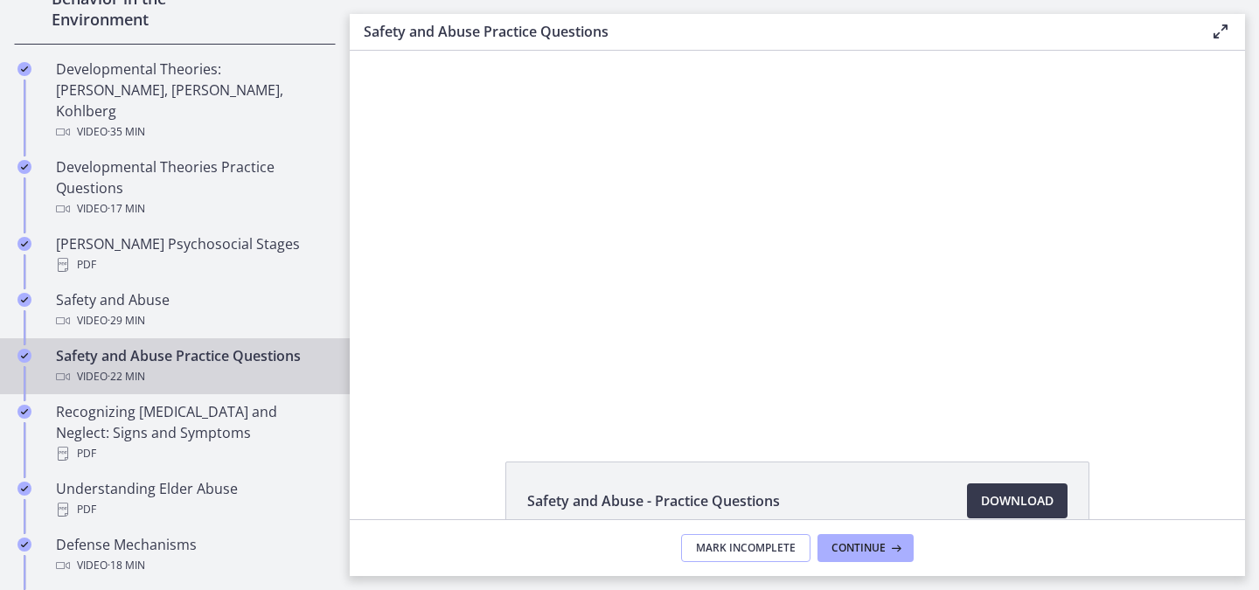
click at [708, 545] on span "Mark Incomplete" at bounding box center [746, 548] width 100 height 14
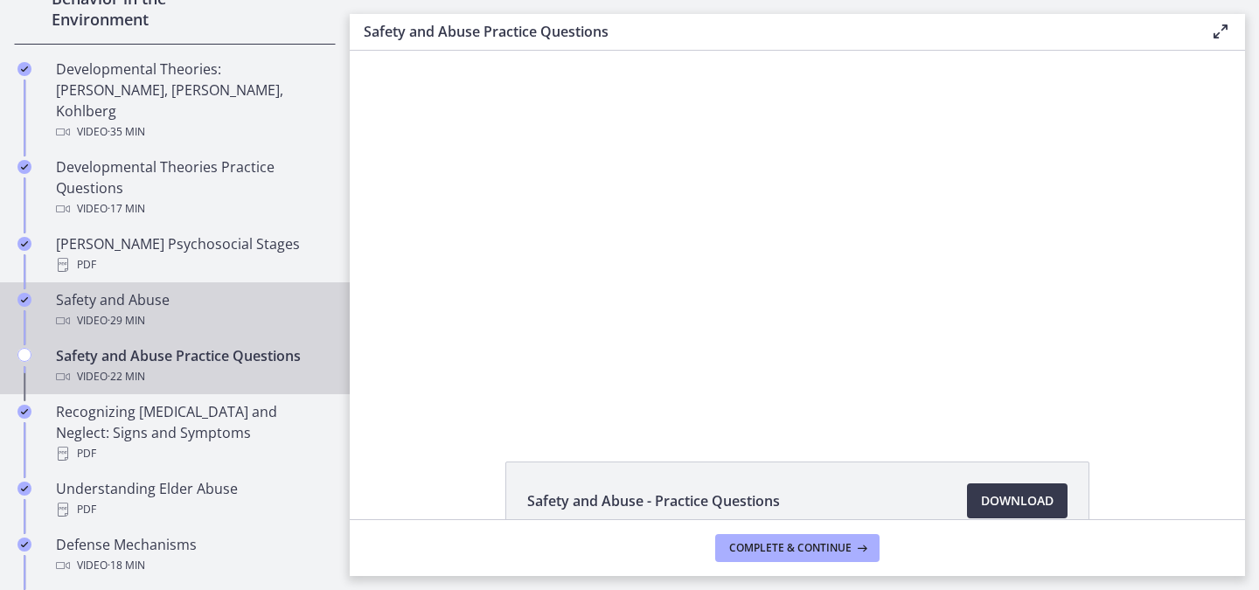
click at [63, 314] on icon "Chapters" at bounding box center [63, 321] width 14 height 14
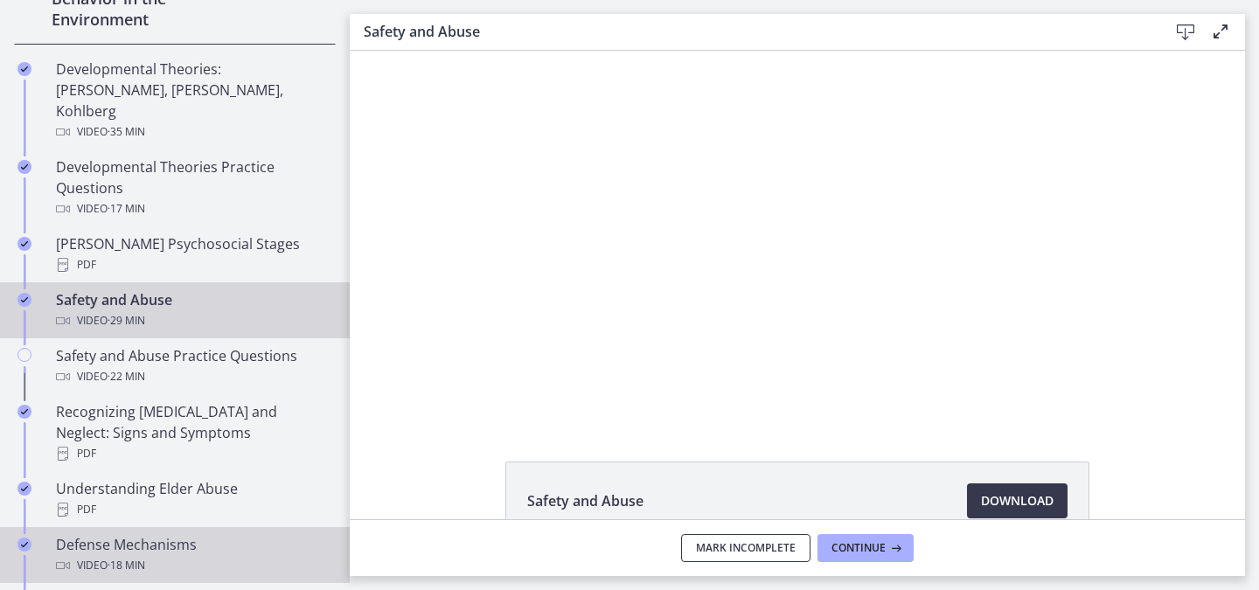
drag, startPoint x: 740, startPoint y: 546, endPoint x: 225, endPoint y: 511, distance: 516.4
click at [740, 546] on span "Mark Incomplete" at bounding box center [746, 548] width 100 height 14
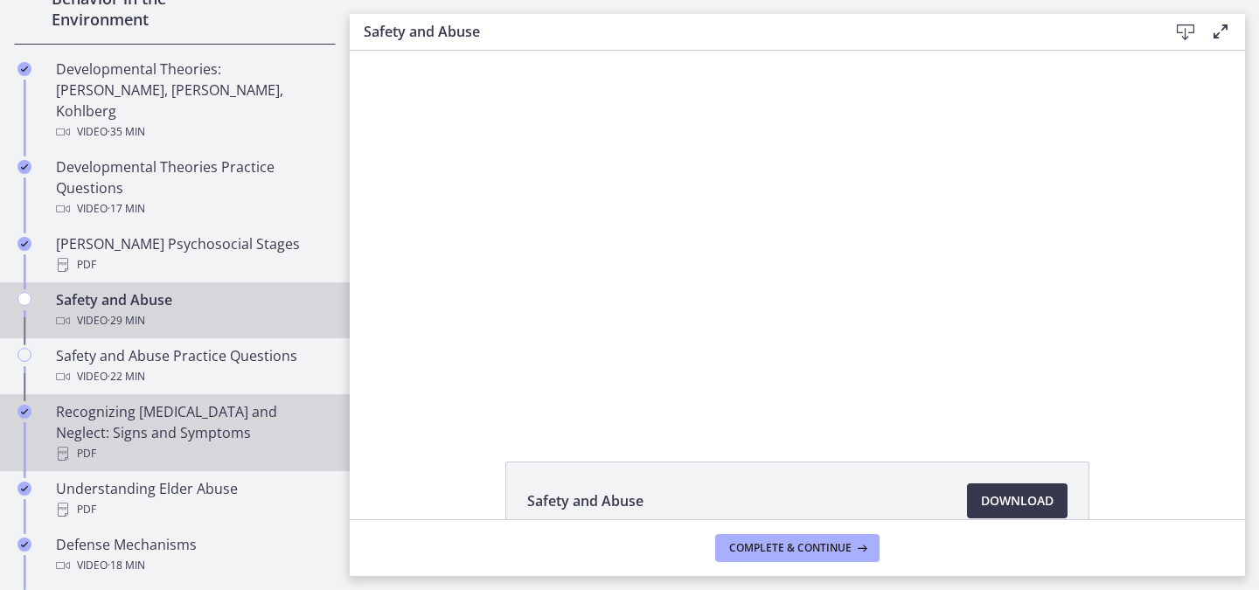
click at [195, 401] on div "Recognizing [MEDICAL_DATA] and Neglect: Signs and Symptoms PDF" at bounding box center [192, 432] width 273 height 63
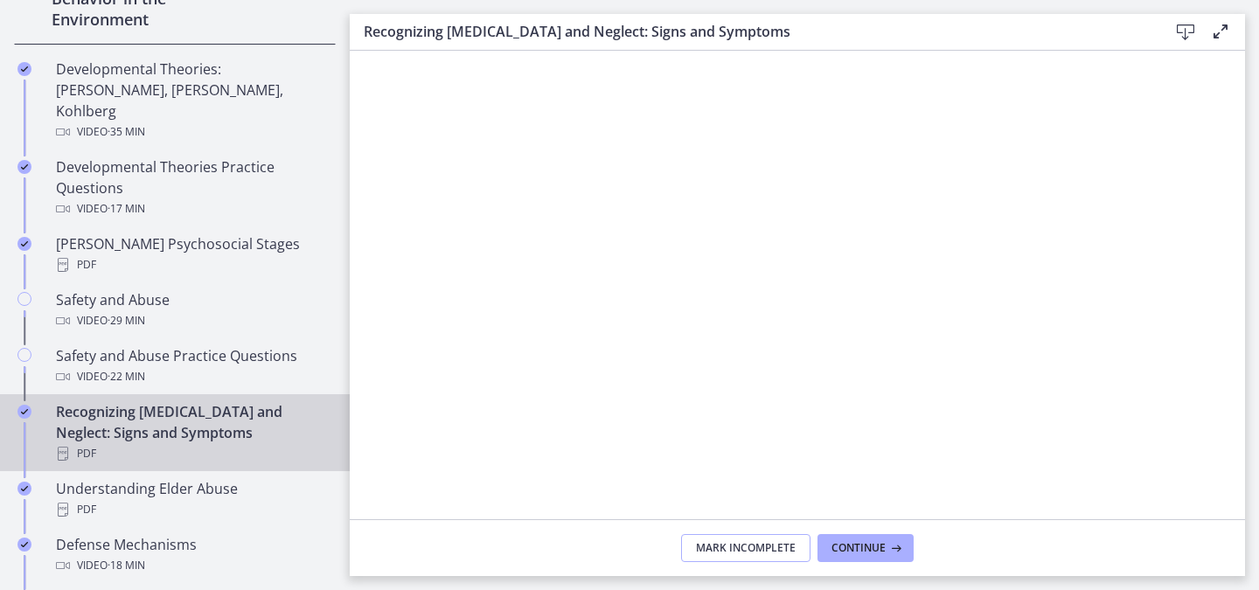
click at [722, 534] on button "Mark Incomplete" at bounding box center [745, 548] width 129 height 28
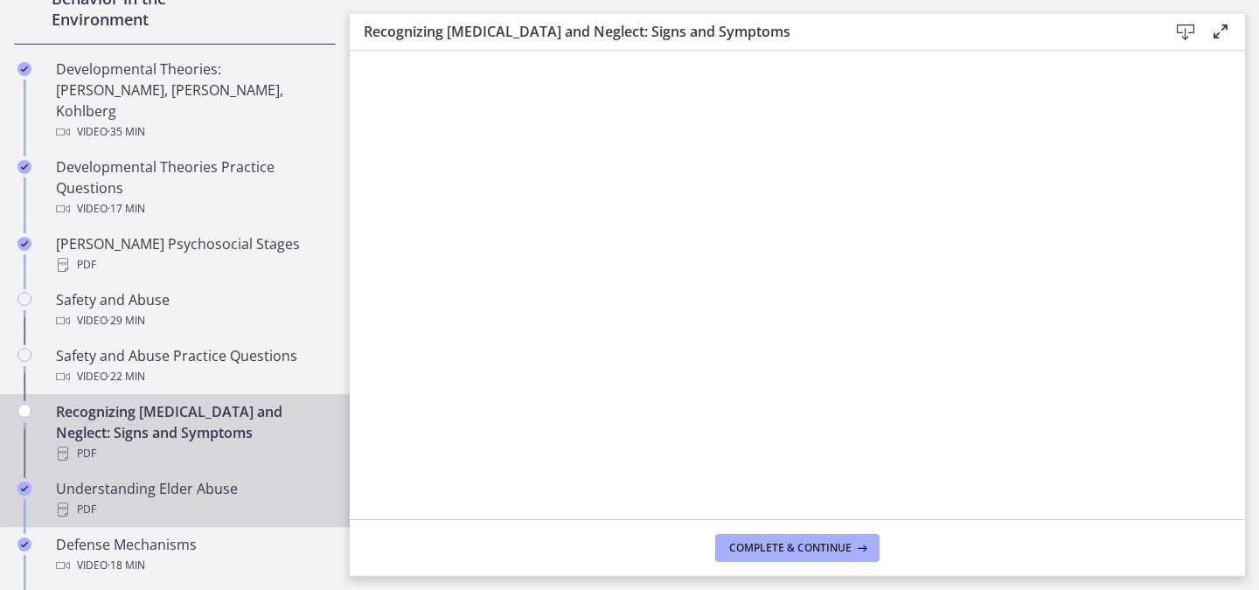
click at [130, 499] on div "PDF" at bounding box center [192, 509] width 273 height 21
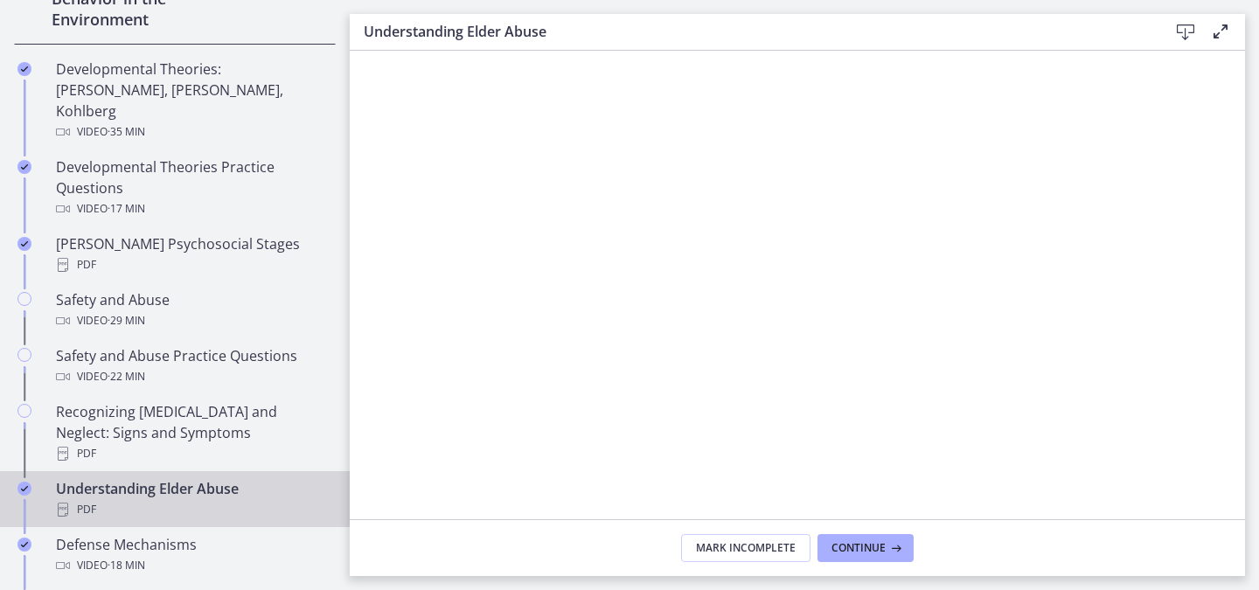
click at [740, 532] on footer "Mark Incomplete Continue" at bounding box center [798, 548] width 896 height 57
click at [741, 541] on span "Mark Incomplete" at bounding box center [746, 548] width 100 height 14
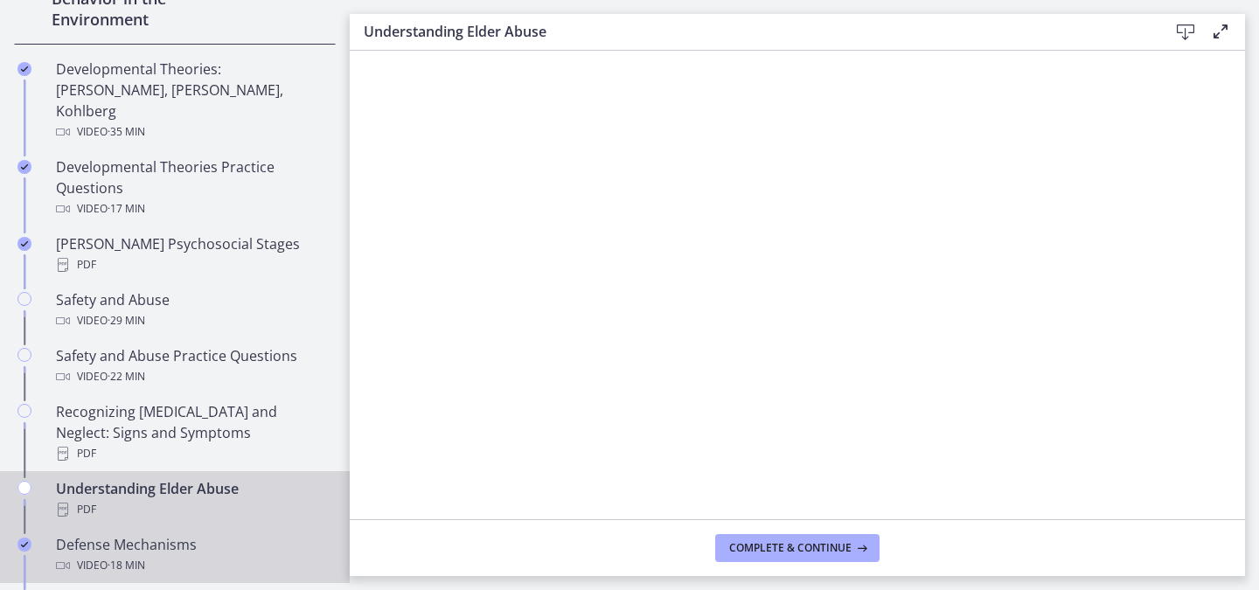
drag, startPoint x: 199, startPoint y: 520, endPoint x: 285, endPoint y: 527, distance: 86.0
click at [199, 534] on div "Defense Mechanisms Video · 18 min" at bounding box center [192, 555] width 273 height 42
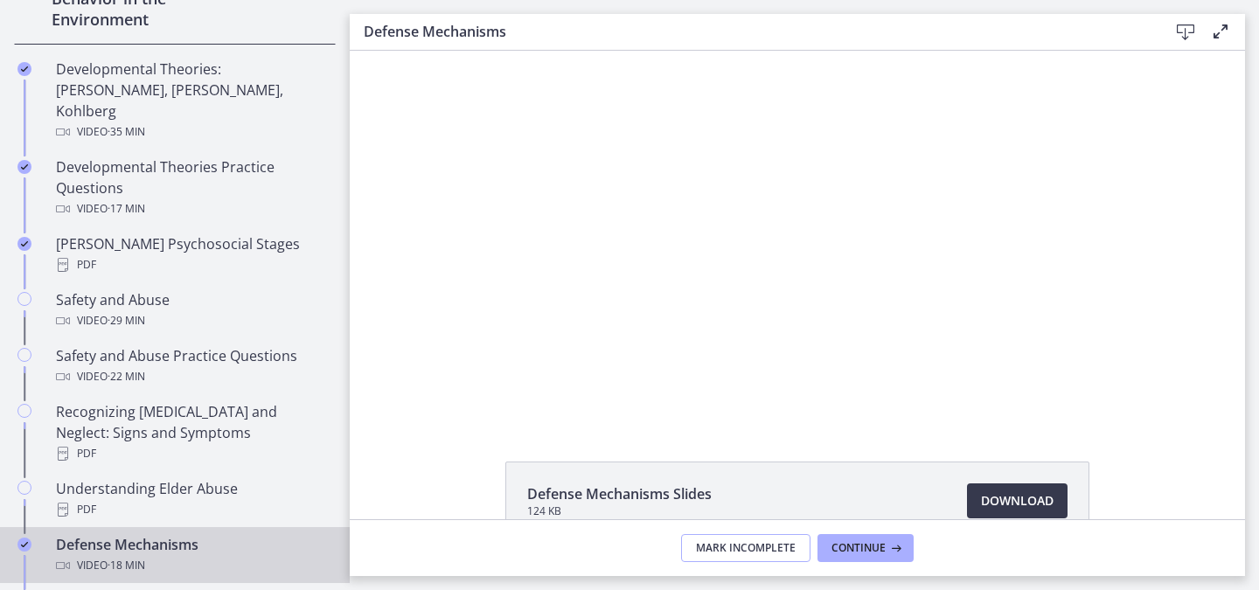
click at [711, 544] on span "Mark Incomplete" at bounding box center [746, 548] width 100 height 14
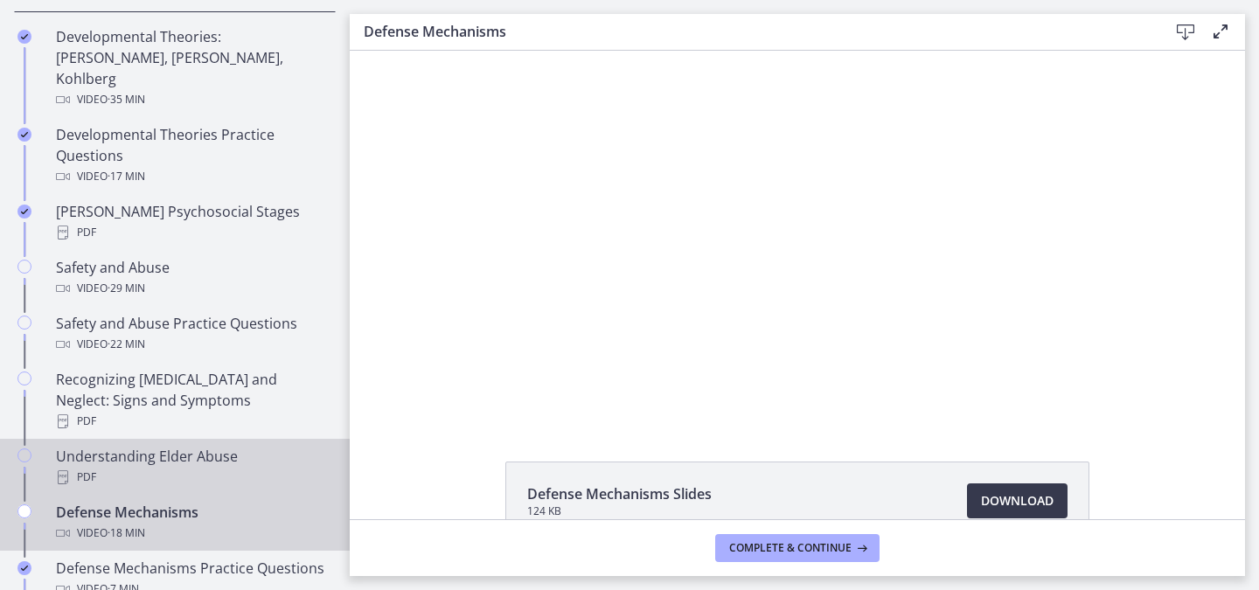
scroll to position [750, 0]
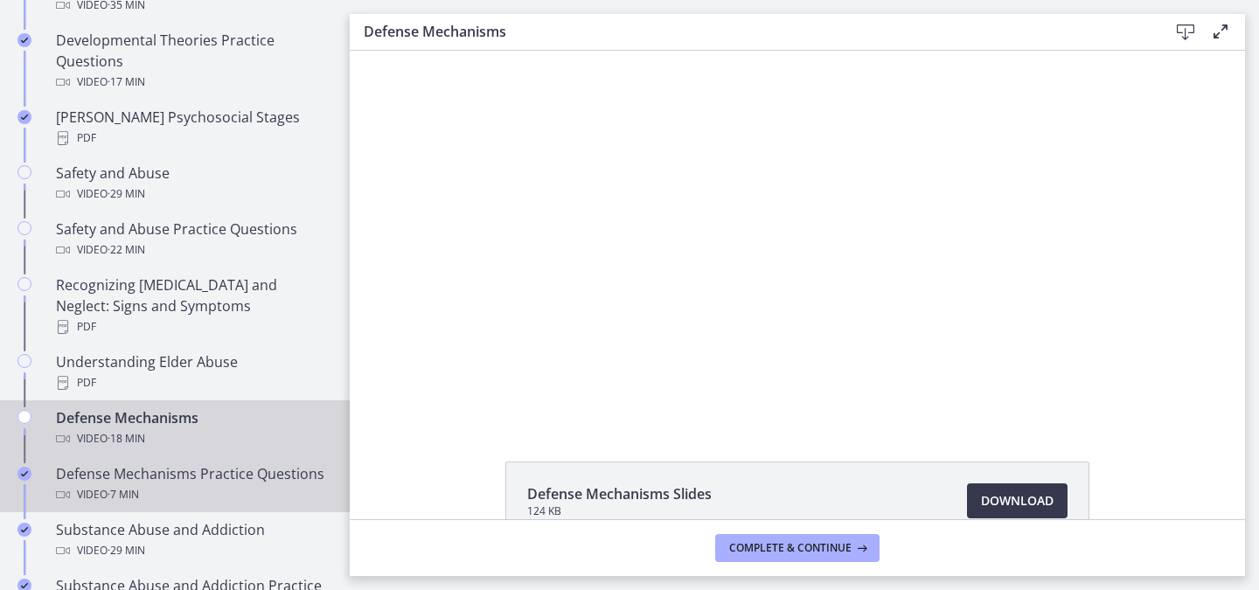
click at [103, 464] on div "Defense Mechanisms Practice Questions Video · 7 min" at bounding box center [192, 485] width 273 height 42
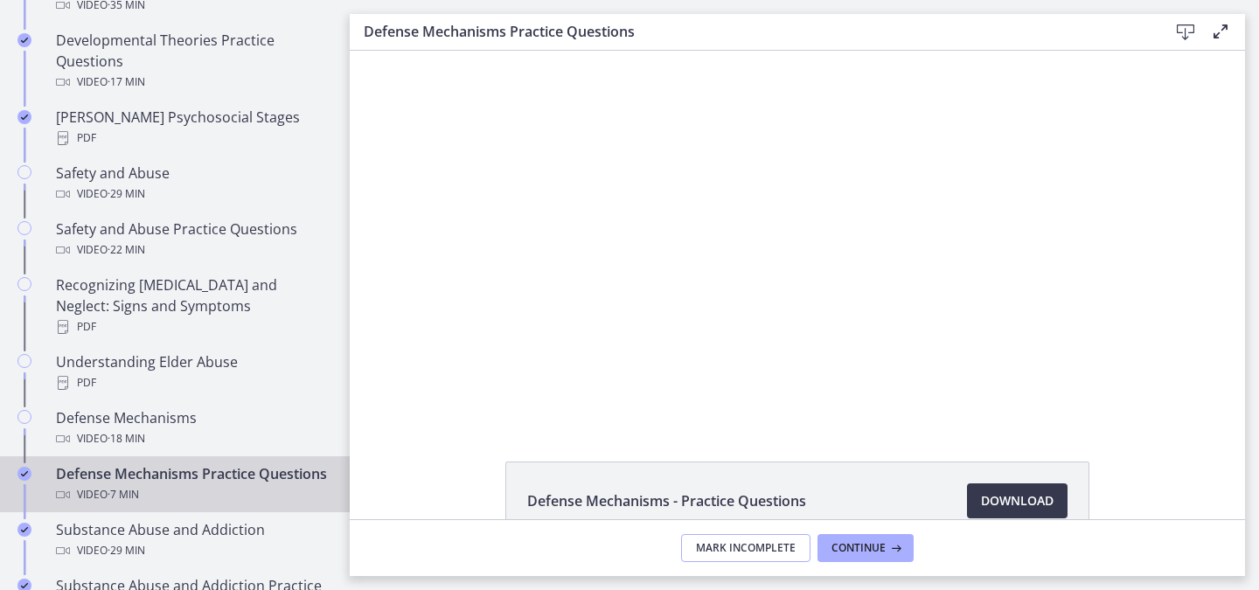
click at [704, 545] on span "Mark Incomplete" at bounding box center [746, 548] width 100 height 14
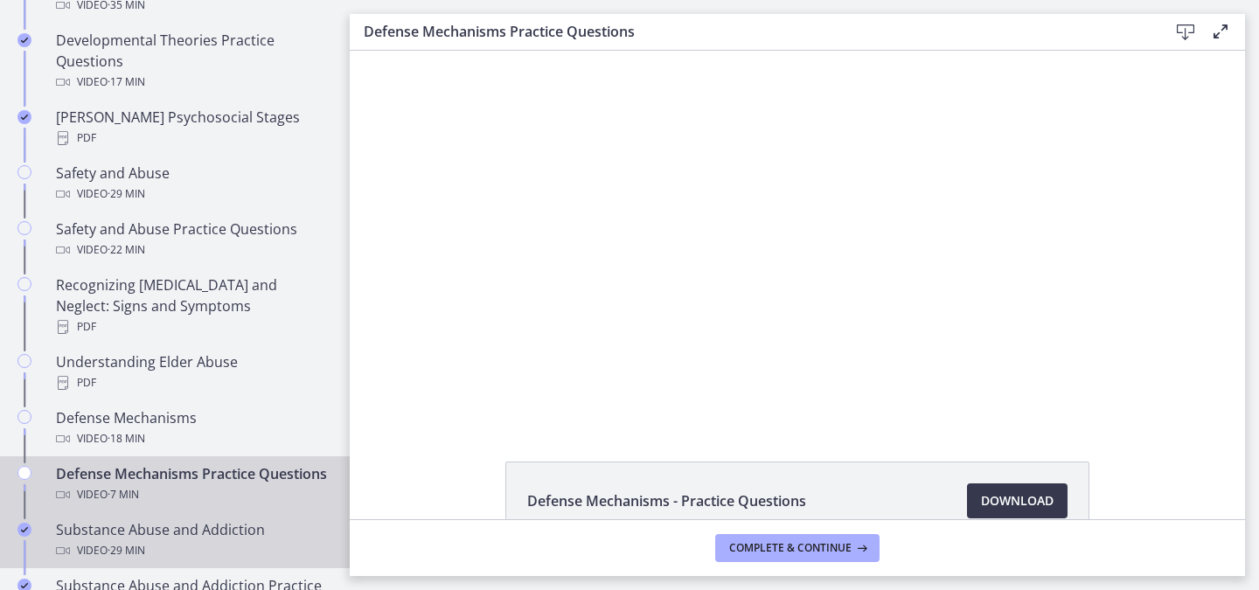
scroll to position [1028, 0]
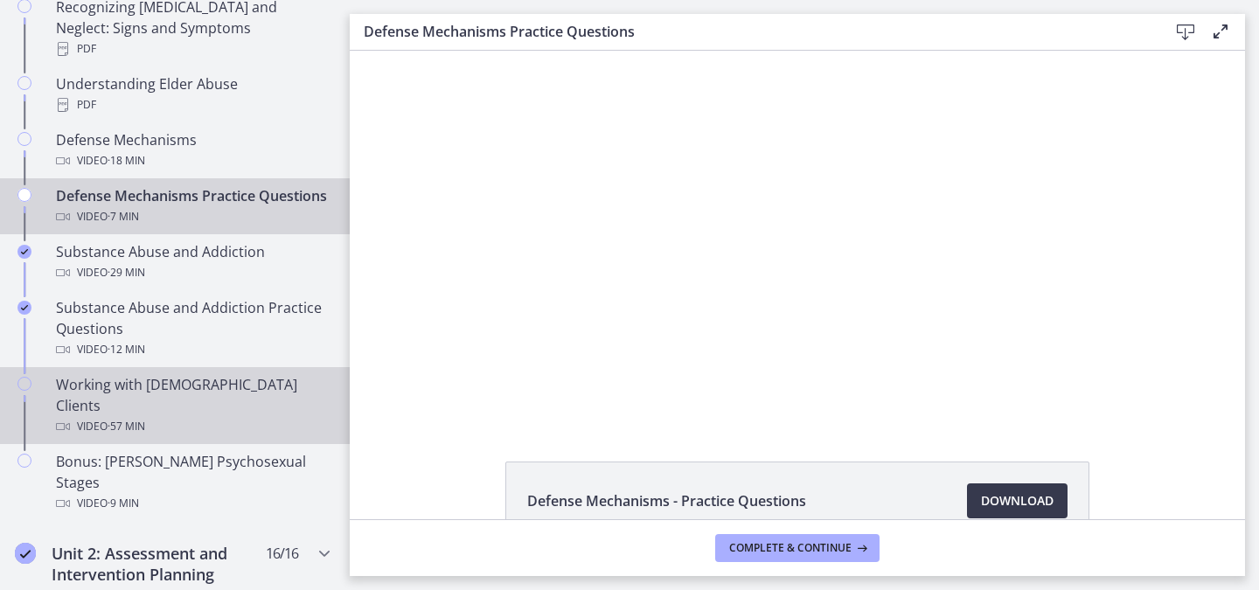
click at [95, 373] on link "Working with [DEMOGRAPHIC_DATA] Clients Video · 57 min" at bounding box center [175, 405] width 350 height 77
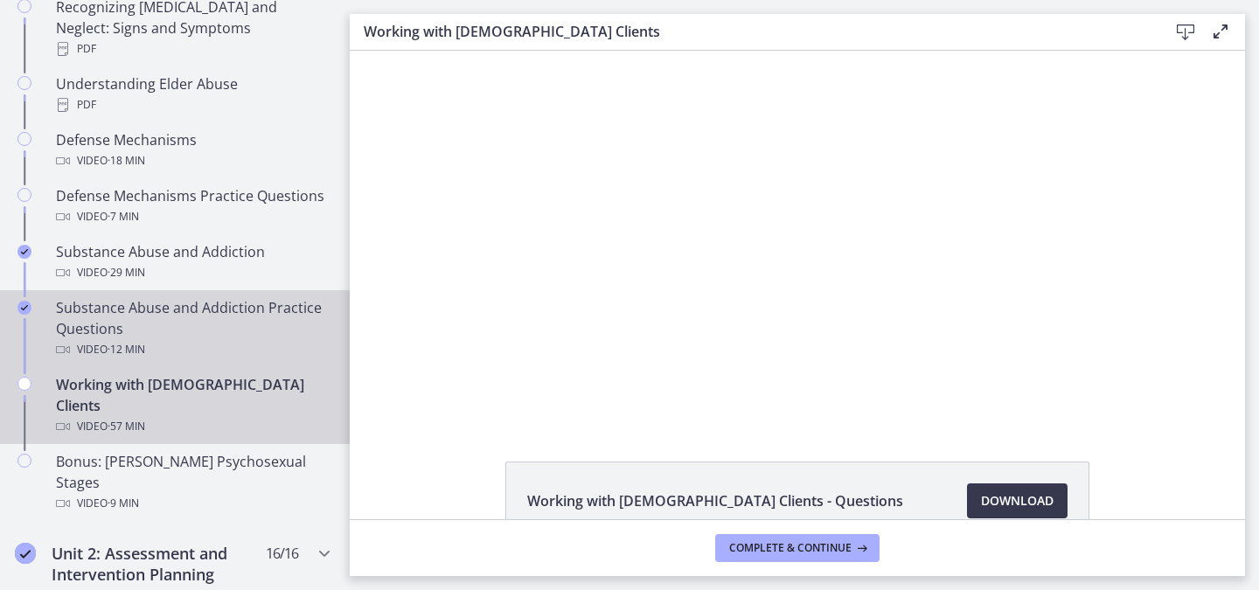
click at [91, 333] on div "Substance Abuse and Addiction Practice Questions Video · 12 min" at bounding box center [192, 328] width 273 height 63
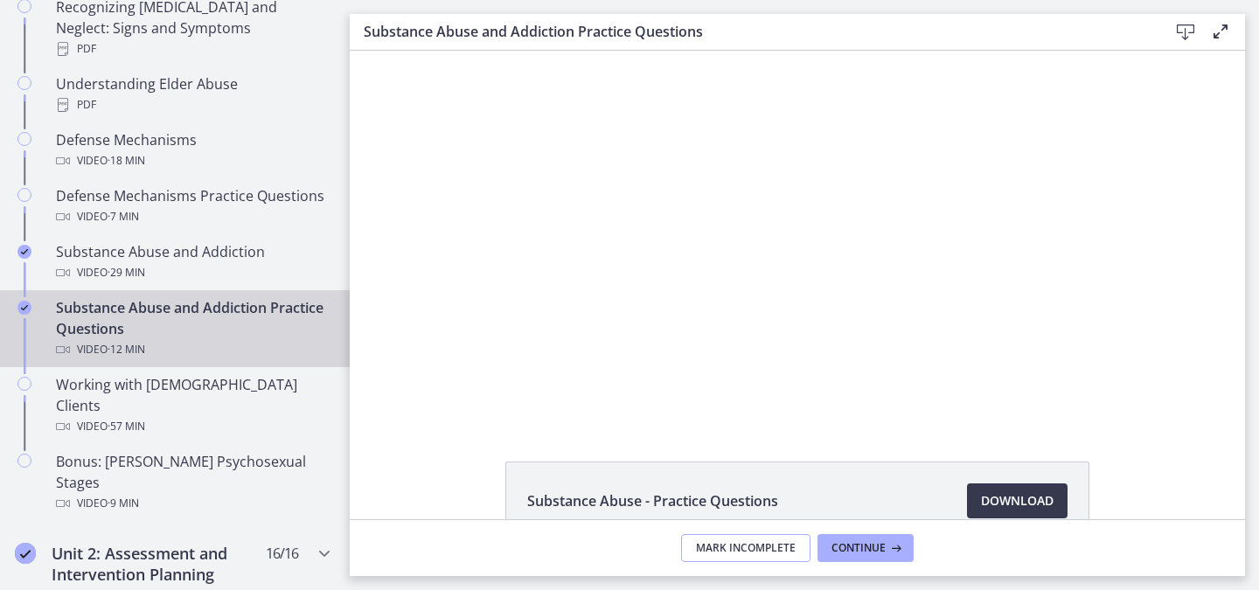
drag, startPoint x: 703, startPoint y: 541, endPoint x: 17, endPoint y: 338, distance: 716.0
click at [703, 541] on span "Mark Incomplete" at bounding box center [746, 548] width 100 height 14
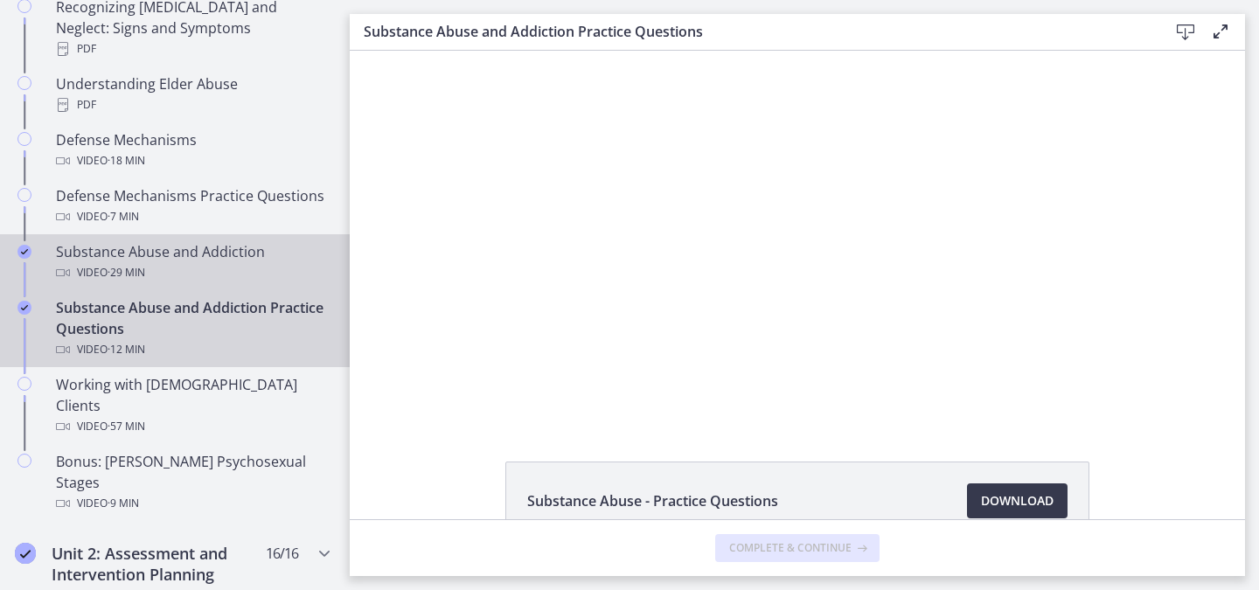
click at [141, 254] on div "Substance Abuse and Addiction Video · 29 min" at bounding box center [192, 262] width 273 height 42
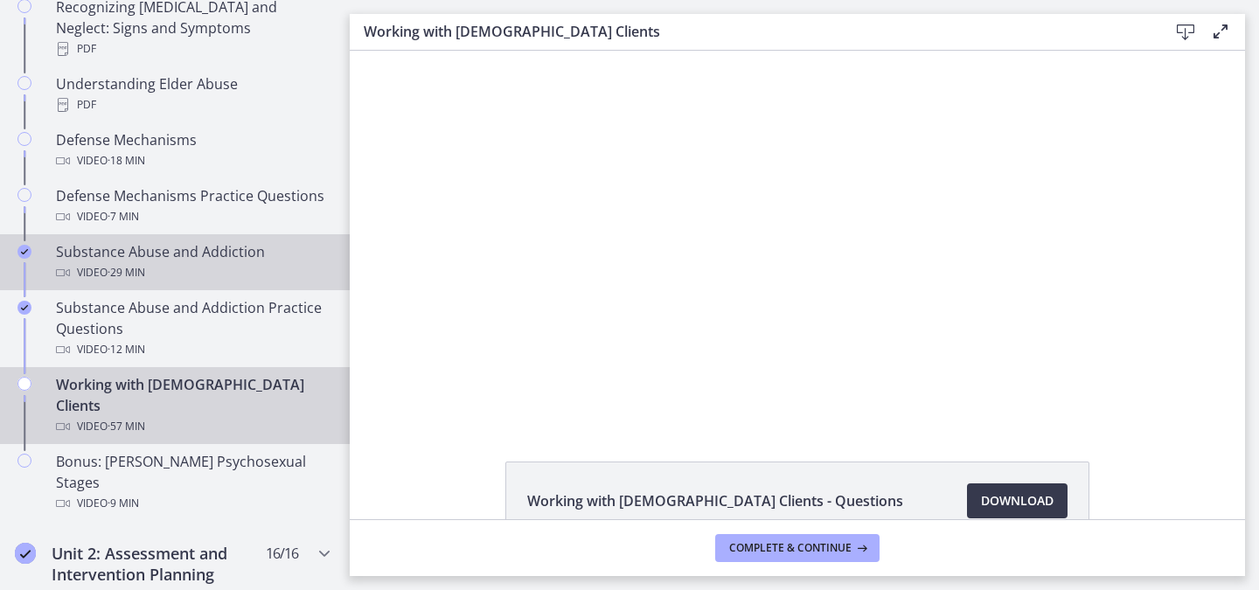
click at [126, 266] on span "· 29 min" at bounding box center [127, 272] width 38 height 21
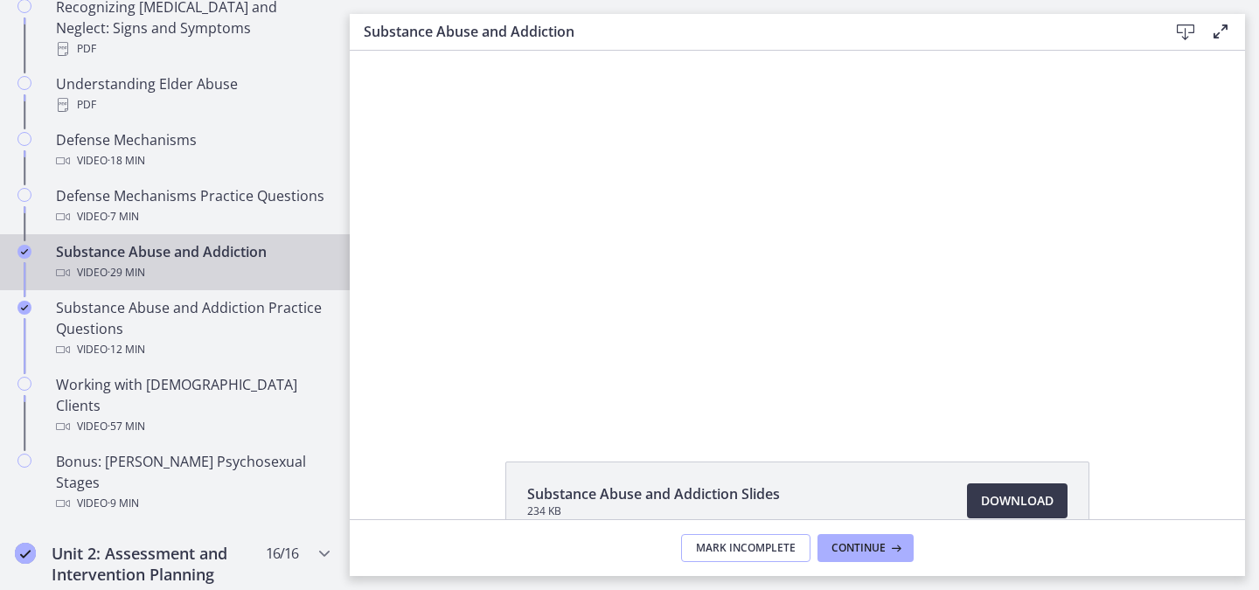
click at [714, 539] on button "Mark Incomplete" at bounding box center [745, 548] width 129 height 28
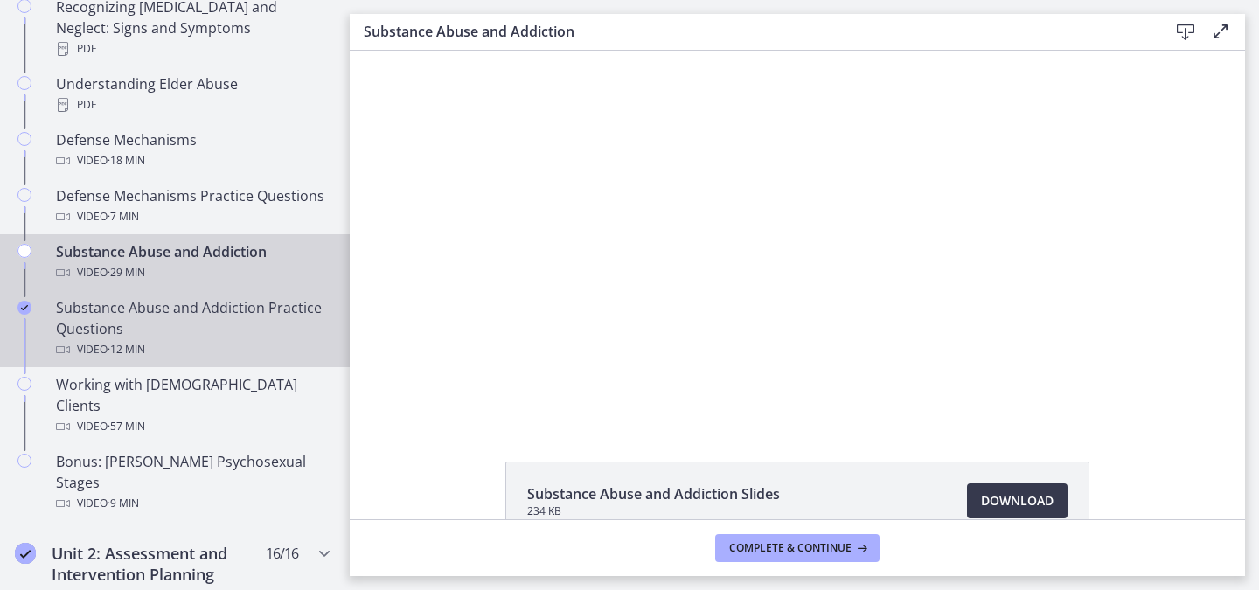
click at [247, 310] on div "Substance Abuse and Addiction Practice Questions Video · 12 min" at bounding box center [192, 328] width 273 height 63
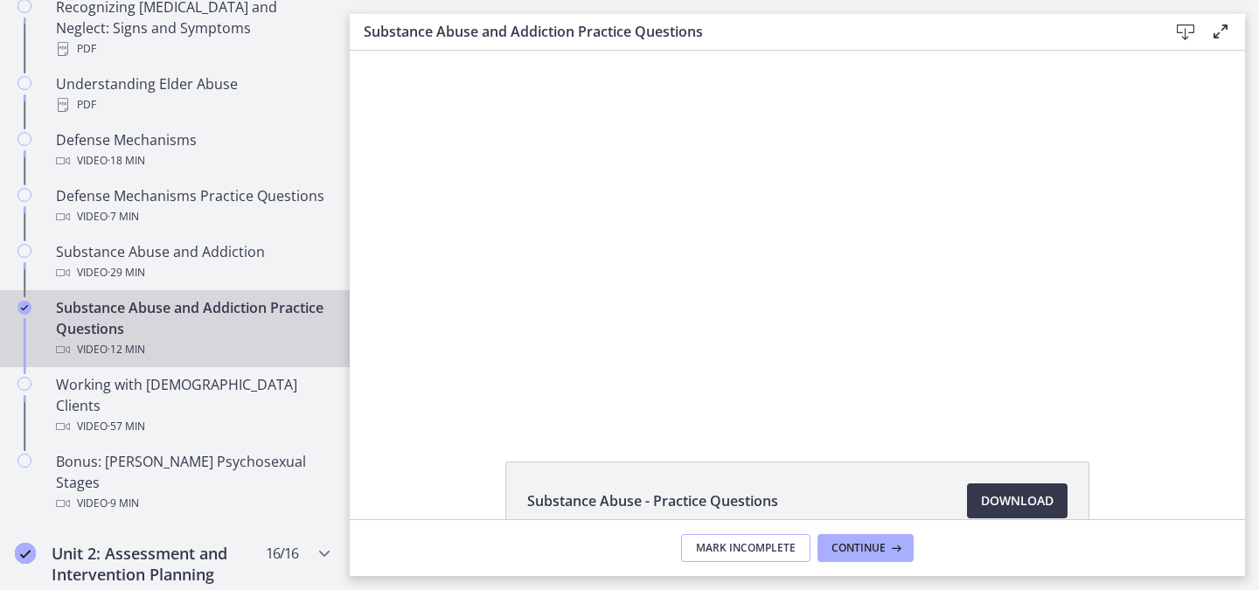
click at [720, 549] on span "Mark Incomplete" at bounding box center [746, 548] width 100 height 14
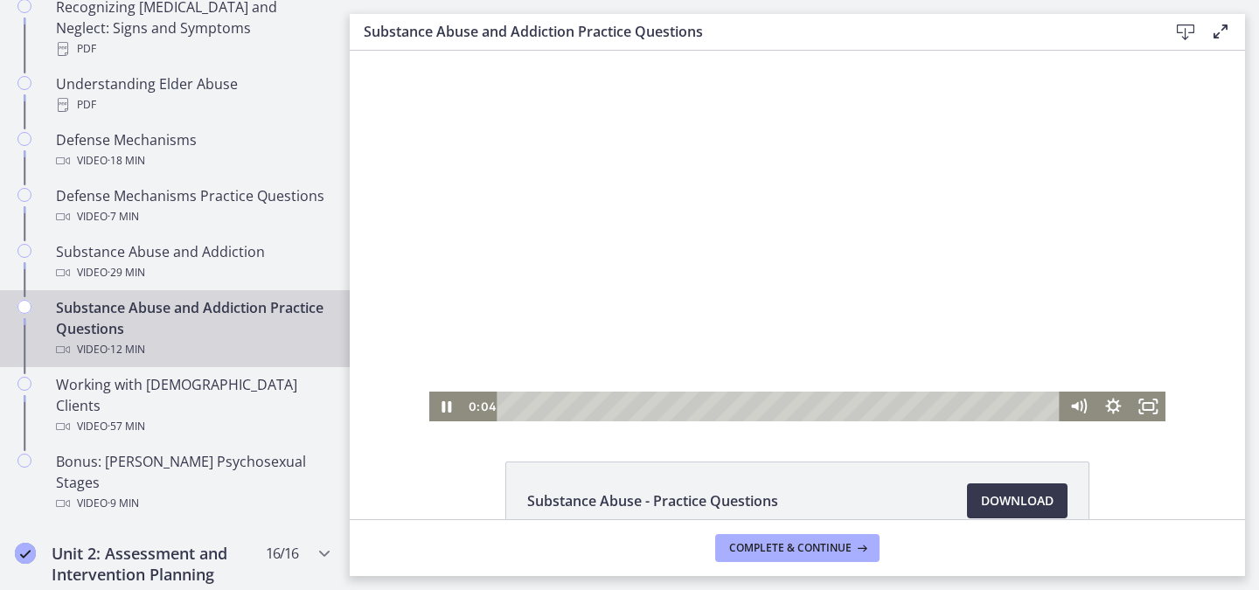
click at [696, 267] on div at bounding box center [797, 236] width 737 height 371
